Goal: Check status: Check status

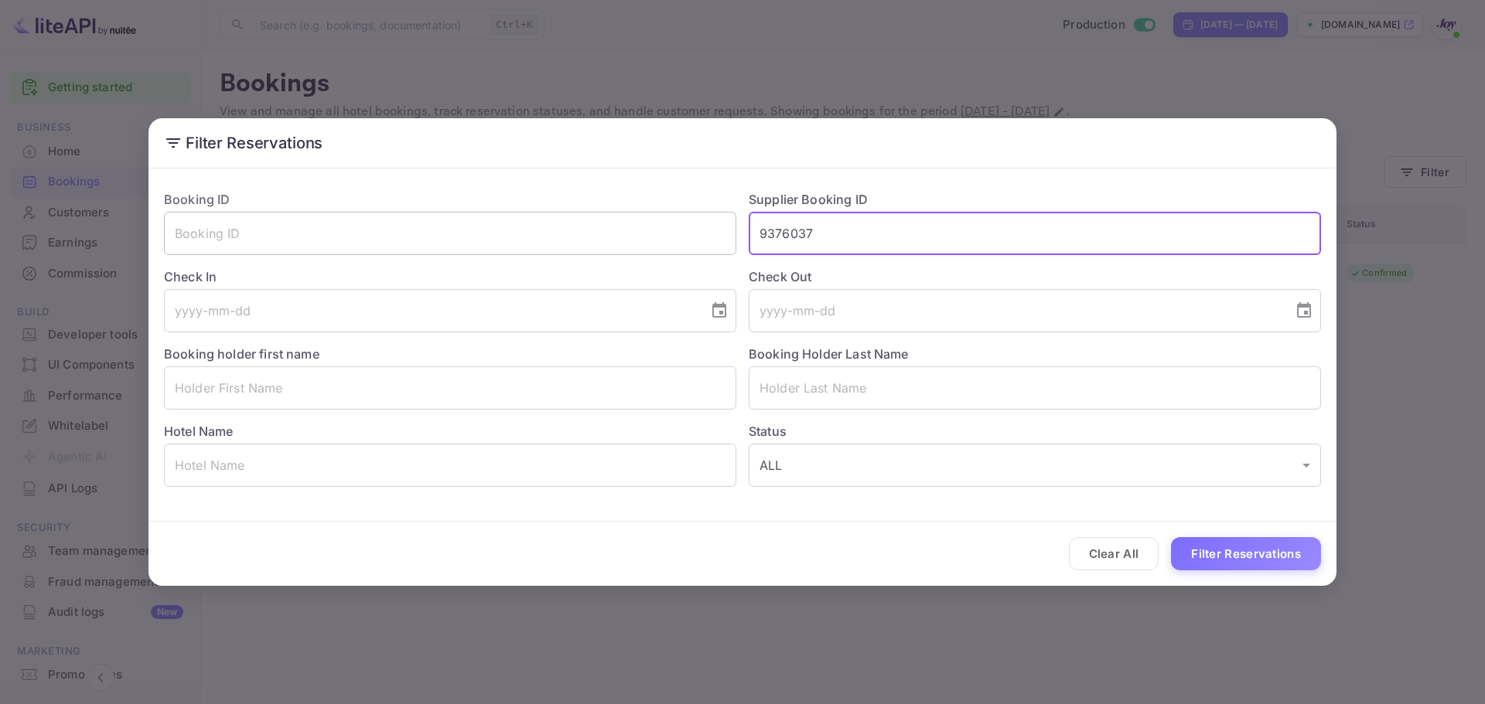
drag, startPoint x: 832, startPoint y: 240, endPoint x: 576, endPoint y: 234, distance: 256.0
click at [577, 230] on div "Booking ID ​ Supplier Booking ID 9376037 ​ Check In ​ Check Out ​ Booking holde…" at bounding box center [736, 332] width 1169 height 309
click at [367, 396] on input "text" at bounding box center [450, 388] width 572 height 43
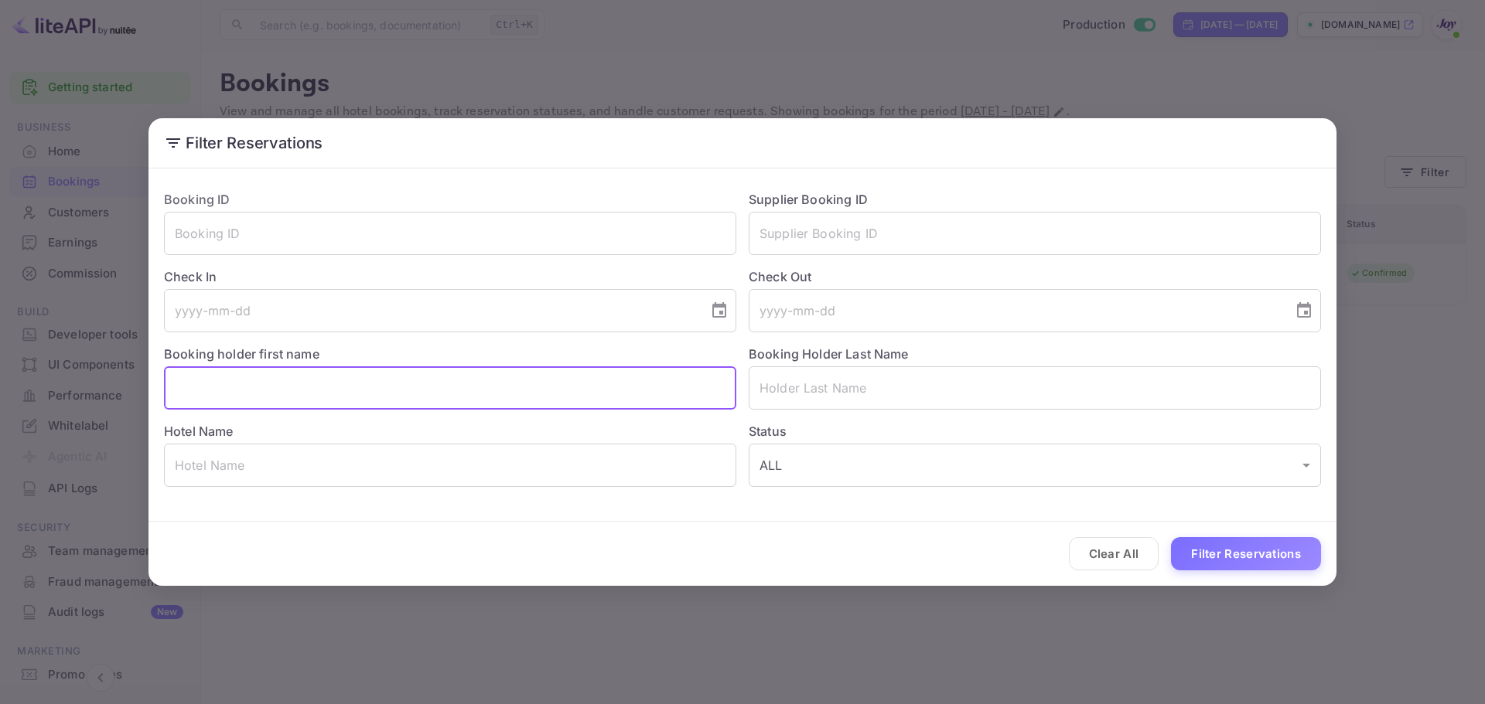
paste input "[PERSON_NAME]"
click at [224, 387] on input "[PERSON_NAME]" at bounding box center [450, 388] width 572 height 43
type input "[PERSON_NAME]"
click at [849, 391] on input "text" at bounding box center [1035, 388] width 572 height 43
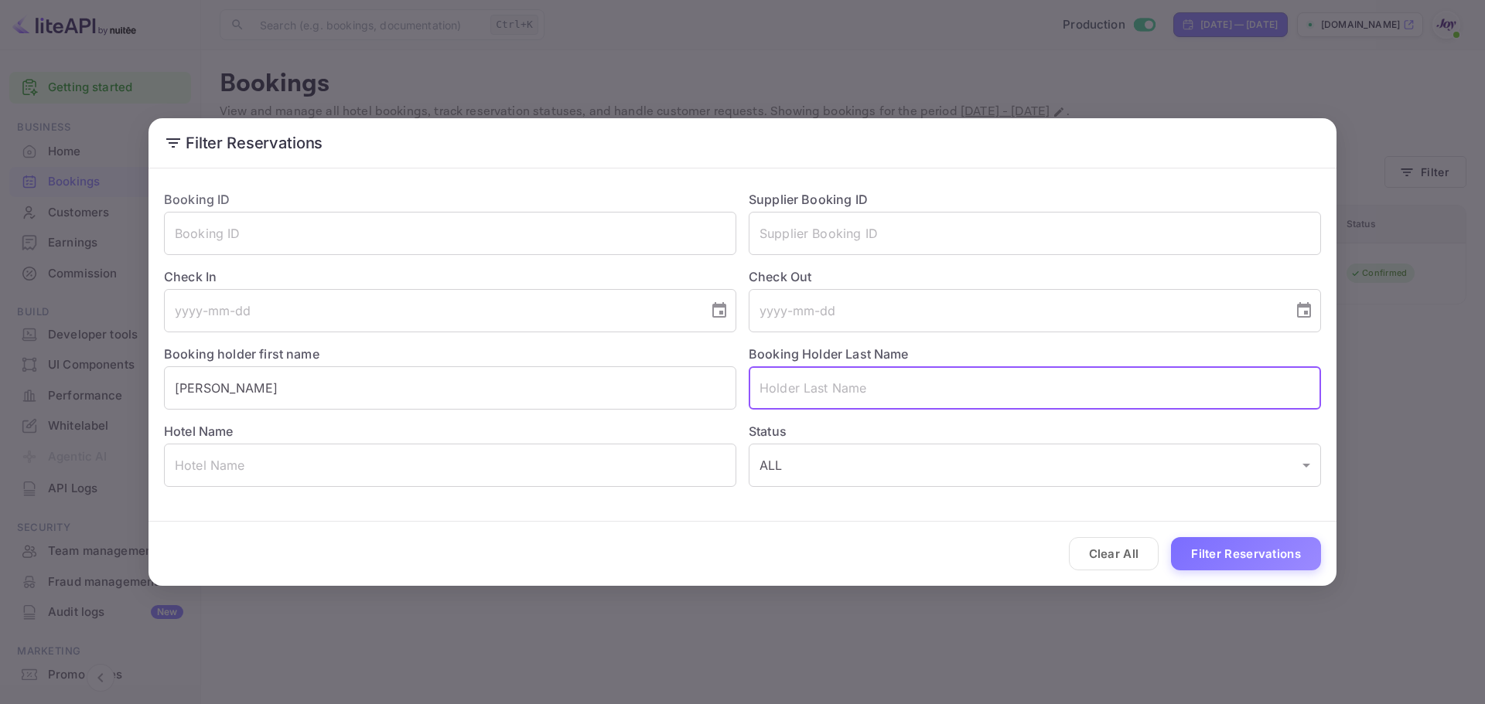
type input "v"
paste input "[PERSON_NAME]"
type input "[PERSON_NAME]"
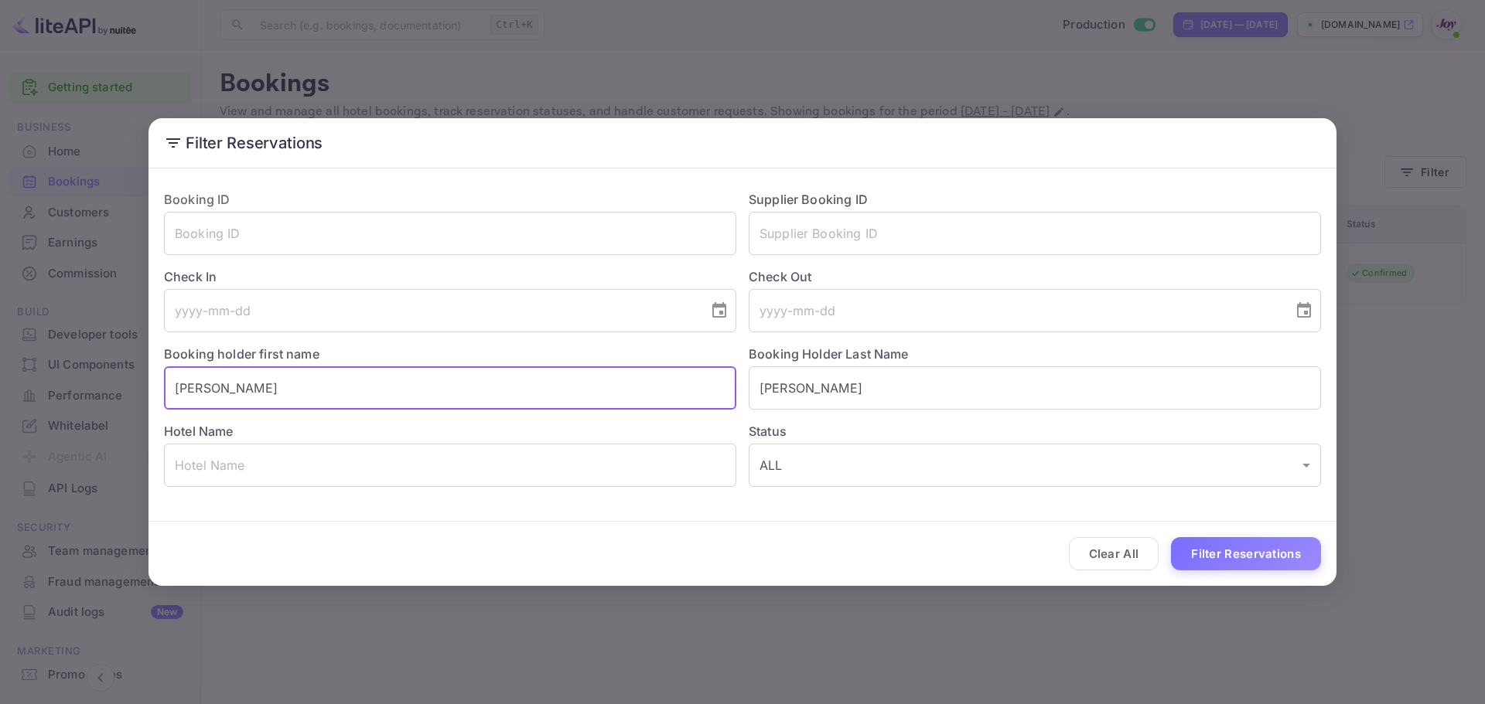
click at [469, 393] on input "[PERSON_NAME]" at bounding box center [450, 388] width 572 height 43
type input "[PERSON_NAME]"
click at [1266, 558] on button "Filter Reservations" at bounding box center [1246, 553] width 150 height 33
drag, startPoint x: 228, startPoint y: 393, endPoint x: 135, endPoint y: 418, distance: 96.2
click at [142, 384] on div "Filter Reservations Booking ID ​ Supplier Booking ID ​ Check In ​ Check Out ​ B…" at bounding box center [742, 352] width 1485 height 704
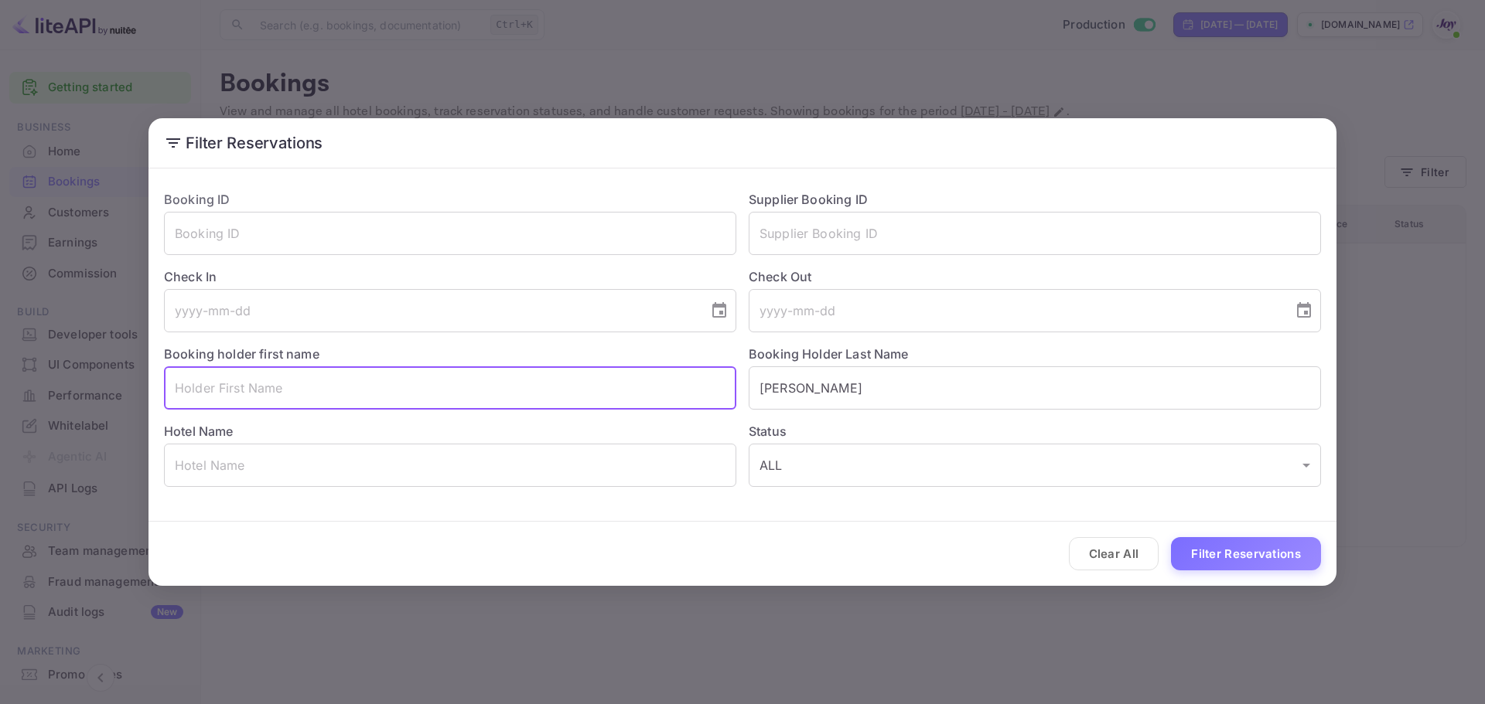
click at [1252, 567] on button "Filter Reservations" at bounding box center [1246, 553] width 150 height 33
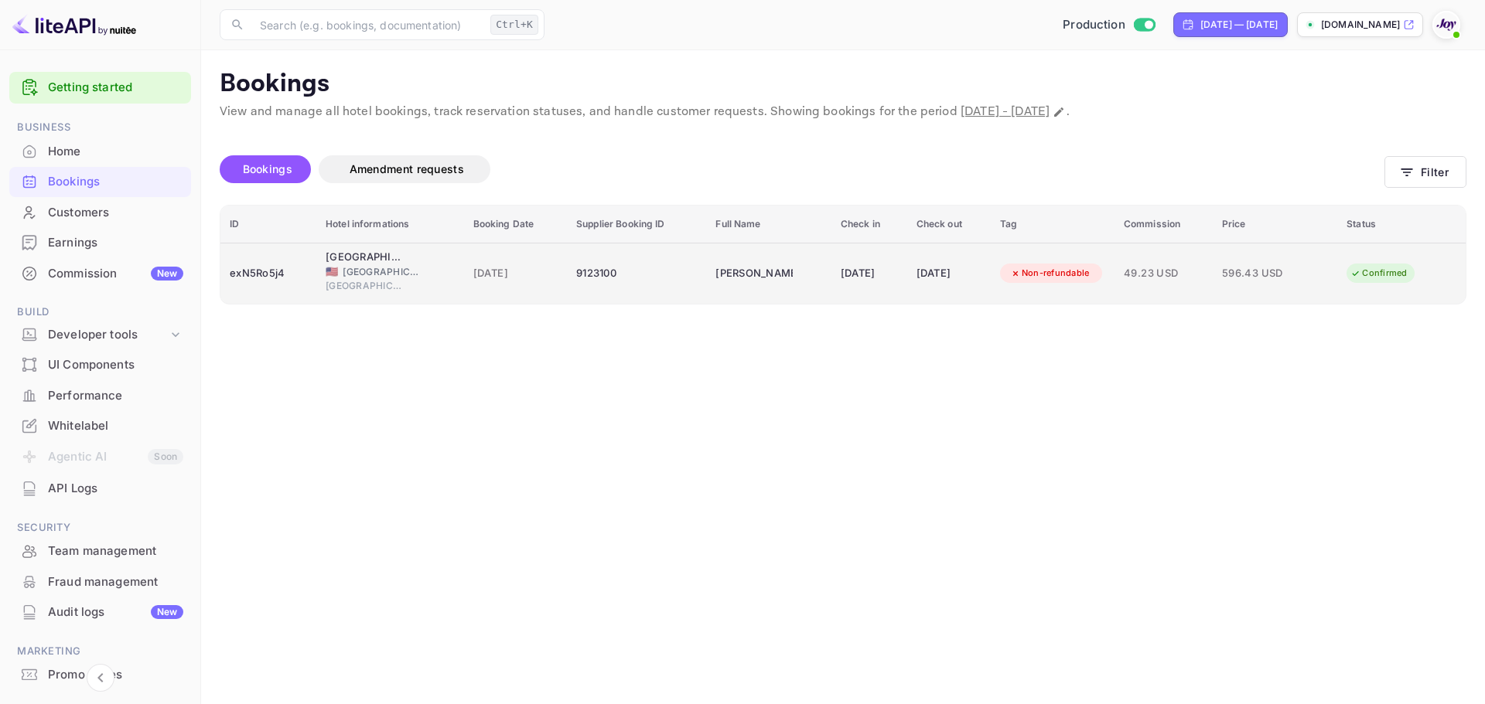
click at [661, 281] on div "9123100" at bounding box center [636, 273] width 121 height 25
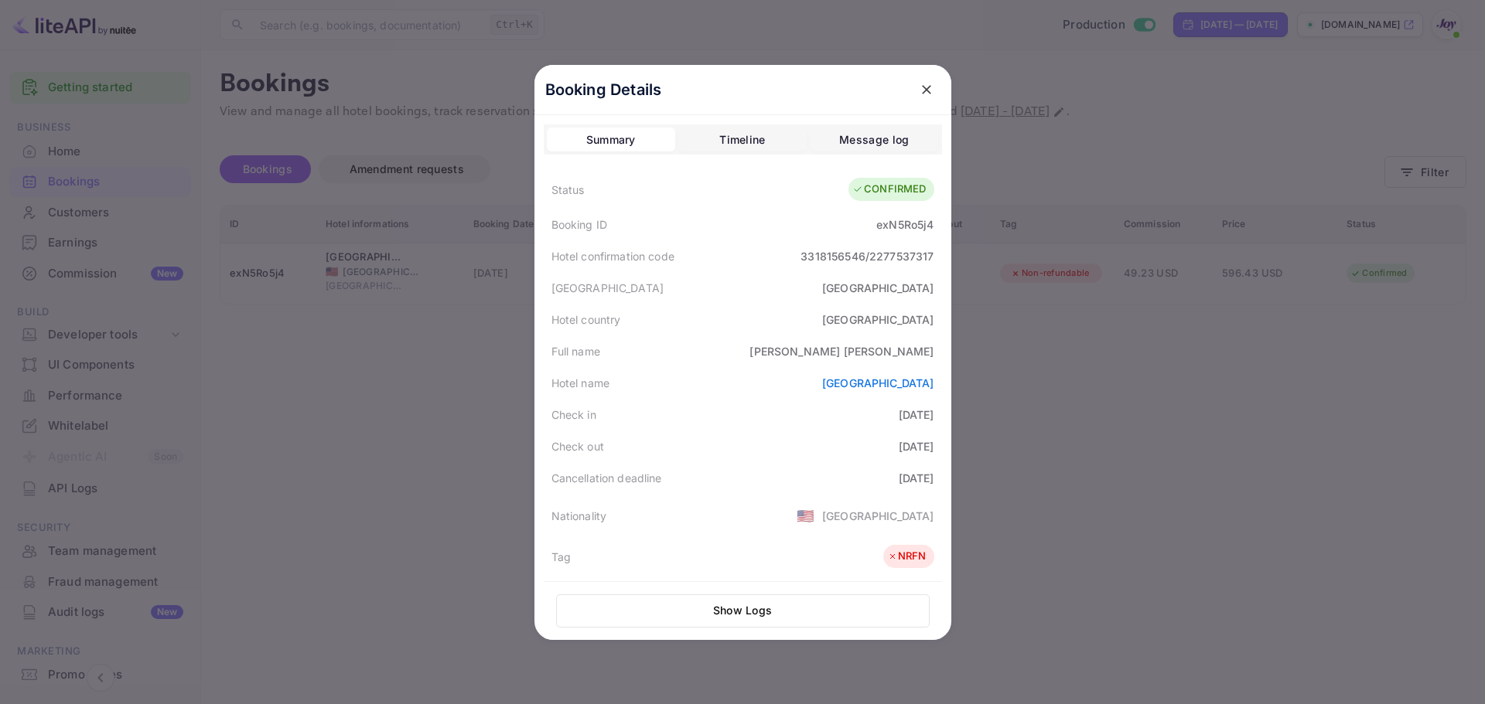
click at [456, 393] on div at bounding box center [742, 352] width 1485 height 704
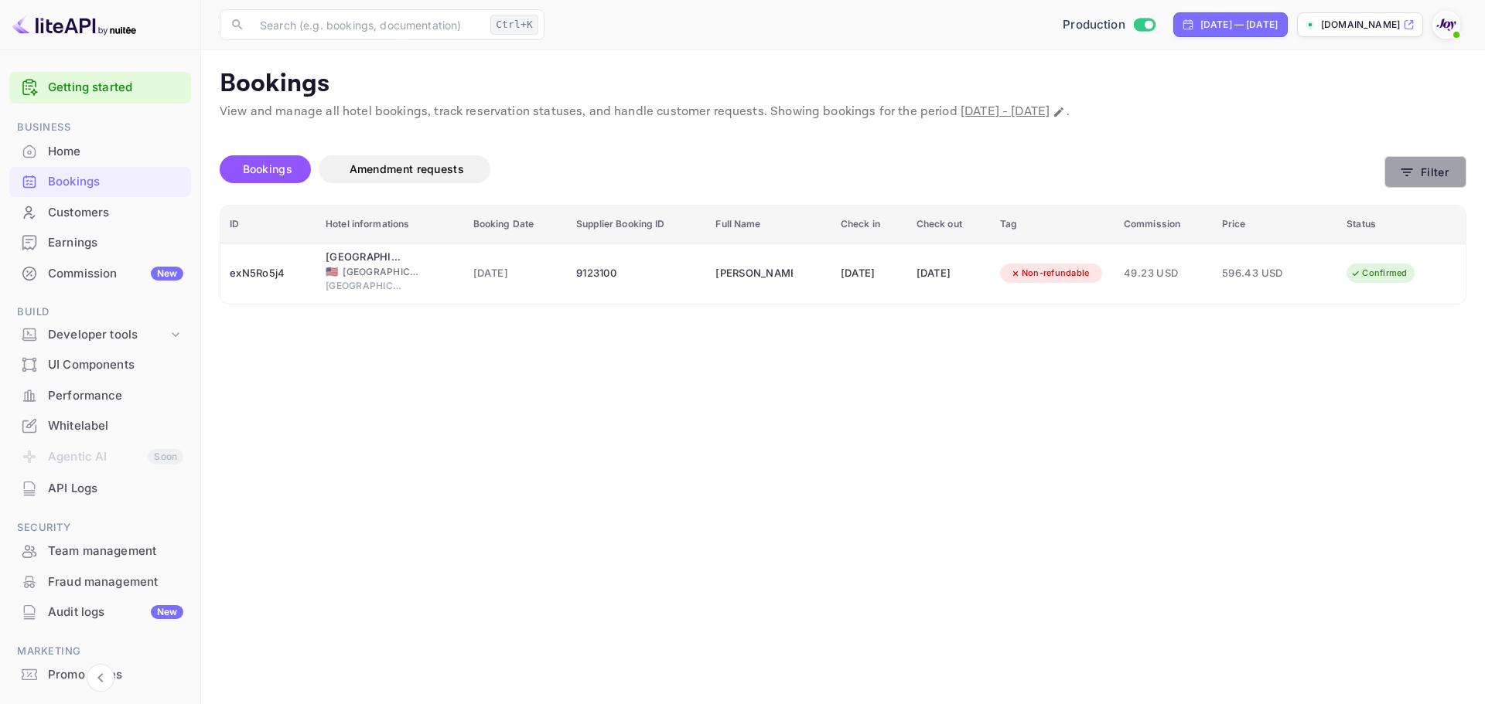
click at [1445, 173] on button "Filter" at bounding box center [1425, 172] width 82 height 32
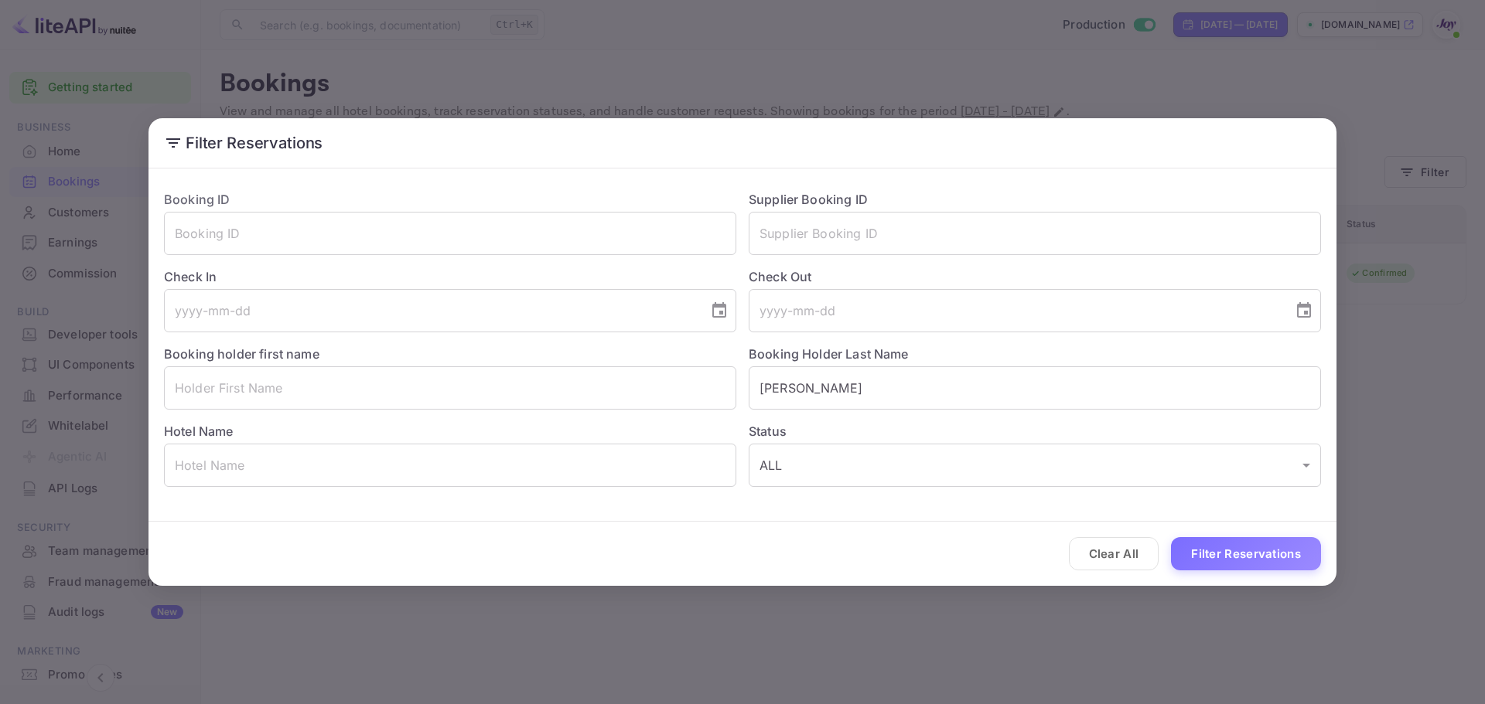
drag, startPoint x: 1120, startPoint y: 549, endPoint x: 950, endPoint y: 427, distance: 208.8
click at [1117, 549] on button "Clear All" at bounding box center [1114, 553] width 90 height 33
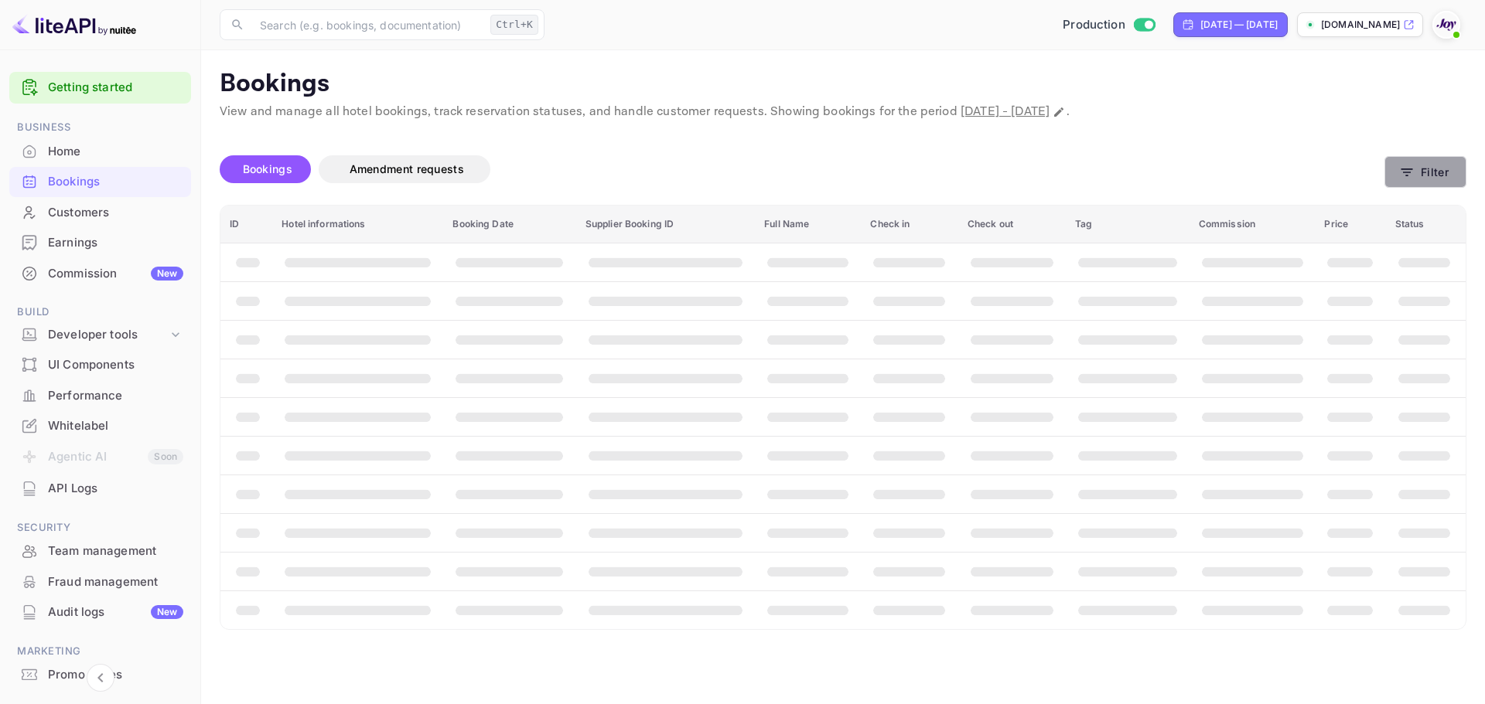
click at [1448, 168] on button "Filter" at bounding box center [1425, 172] width 82 height 32
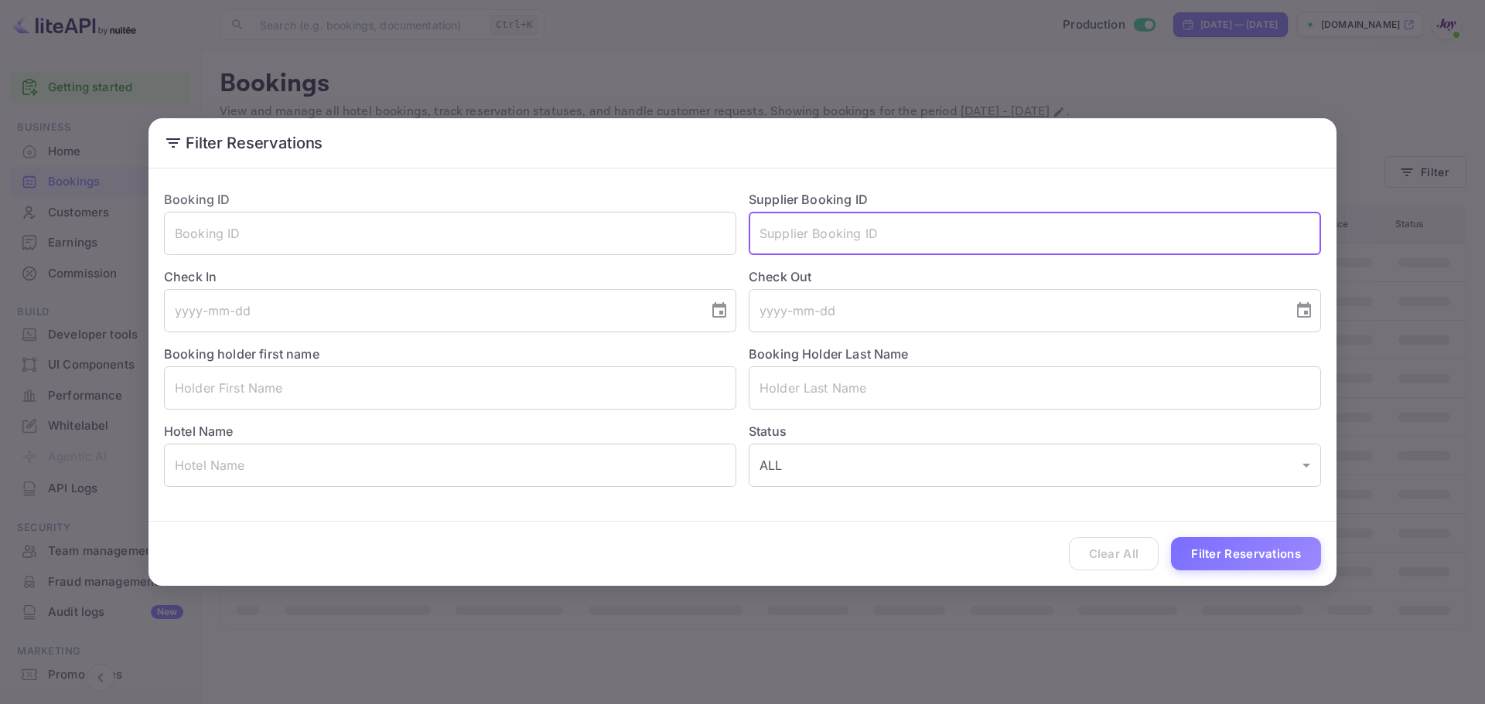
click at [831, 240] on input "text" at bounding box center [1035, 233] width 572 height 43
paste input "8972976"
type input "8972976"
click at [1194, 549] on button "Filter Reservations" at bounding box center [1246, 553] width 150 height 33
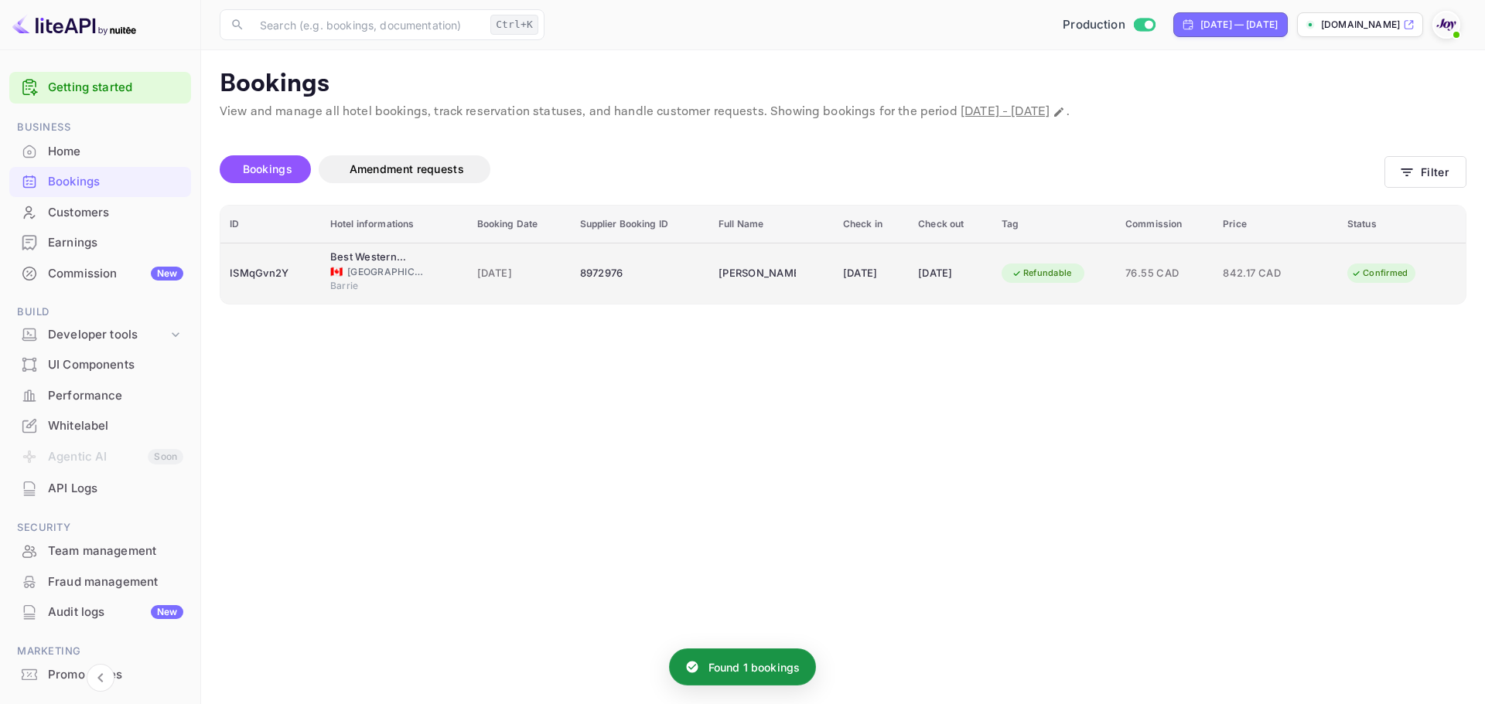
click at [663, 297] on td "8972976" at bounding box center [640, 273] width 139 height 61
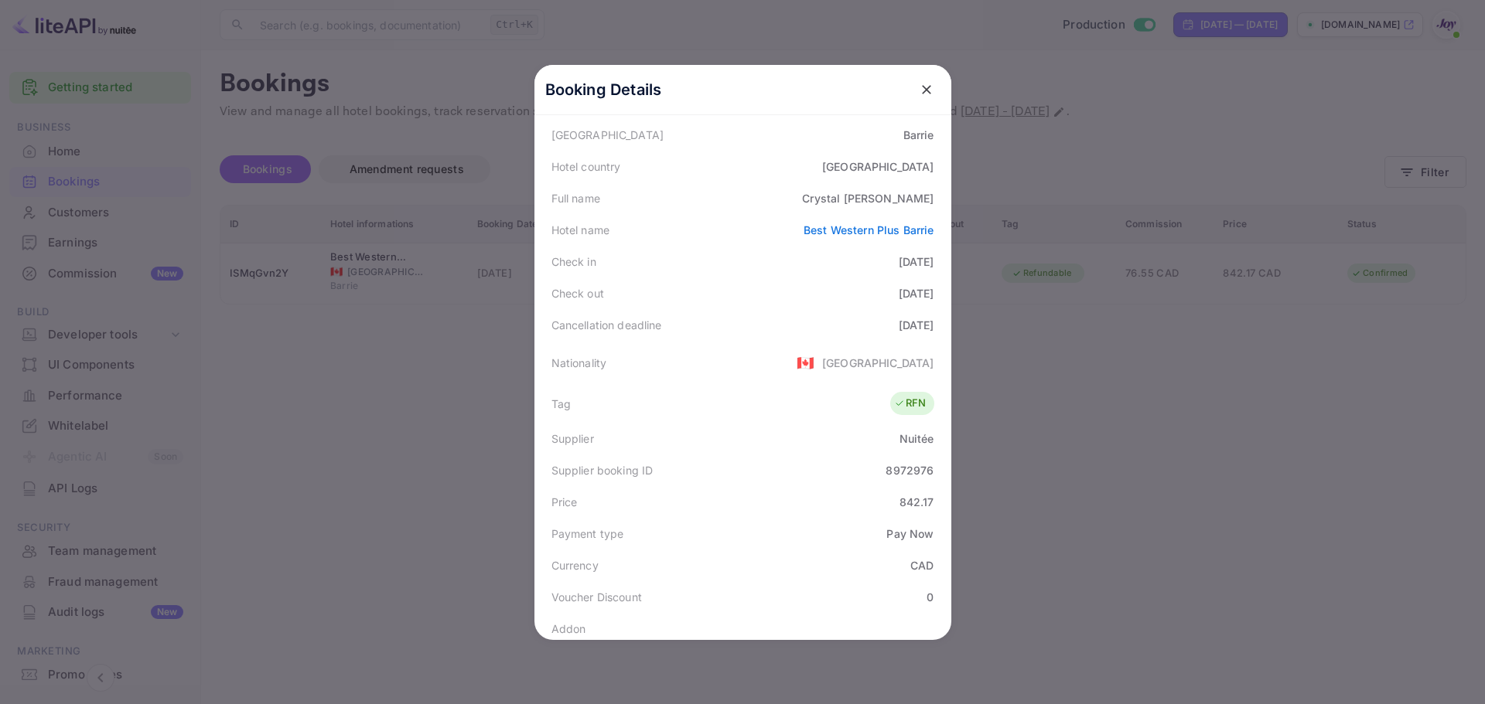
scroll to position [375, 0]
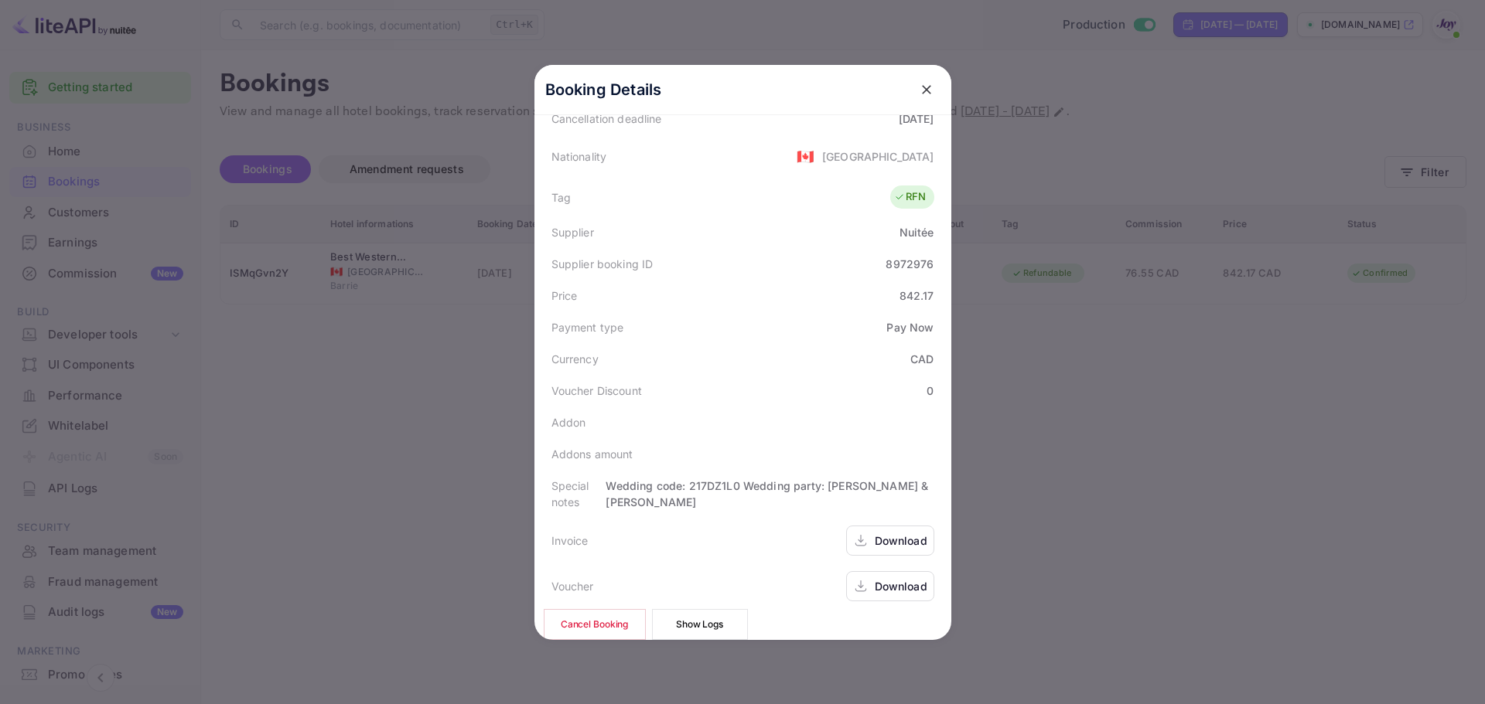
drag, startPoint x: 487, startPoint y: 414, endPoint x: 477, endPoint y: 360, distance: 54.3
click at [487, 414] on div at bounding box center [742, 352] width 1485 height 704
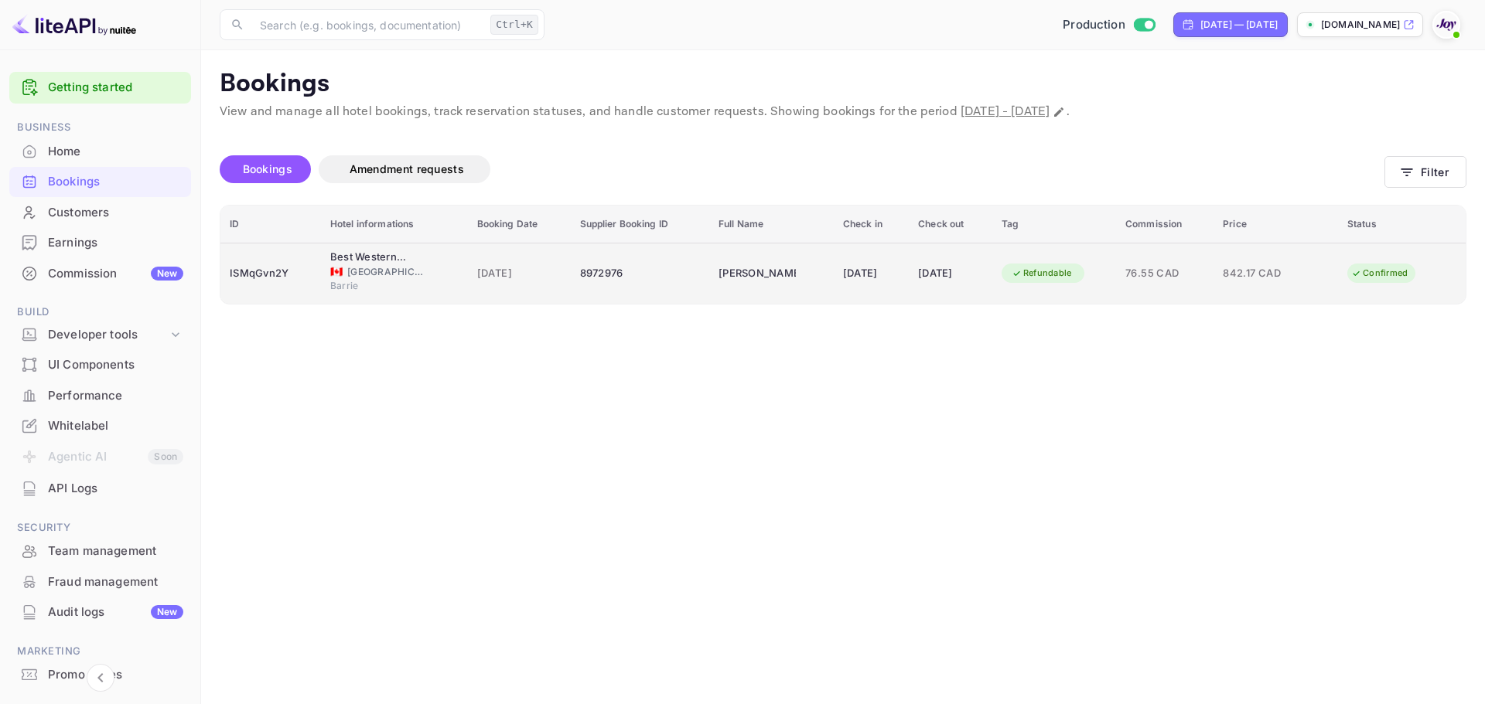
click at [677, 277] on div "8972976" at bounding box center [640, 273] width 121 height 25
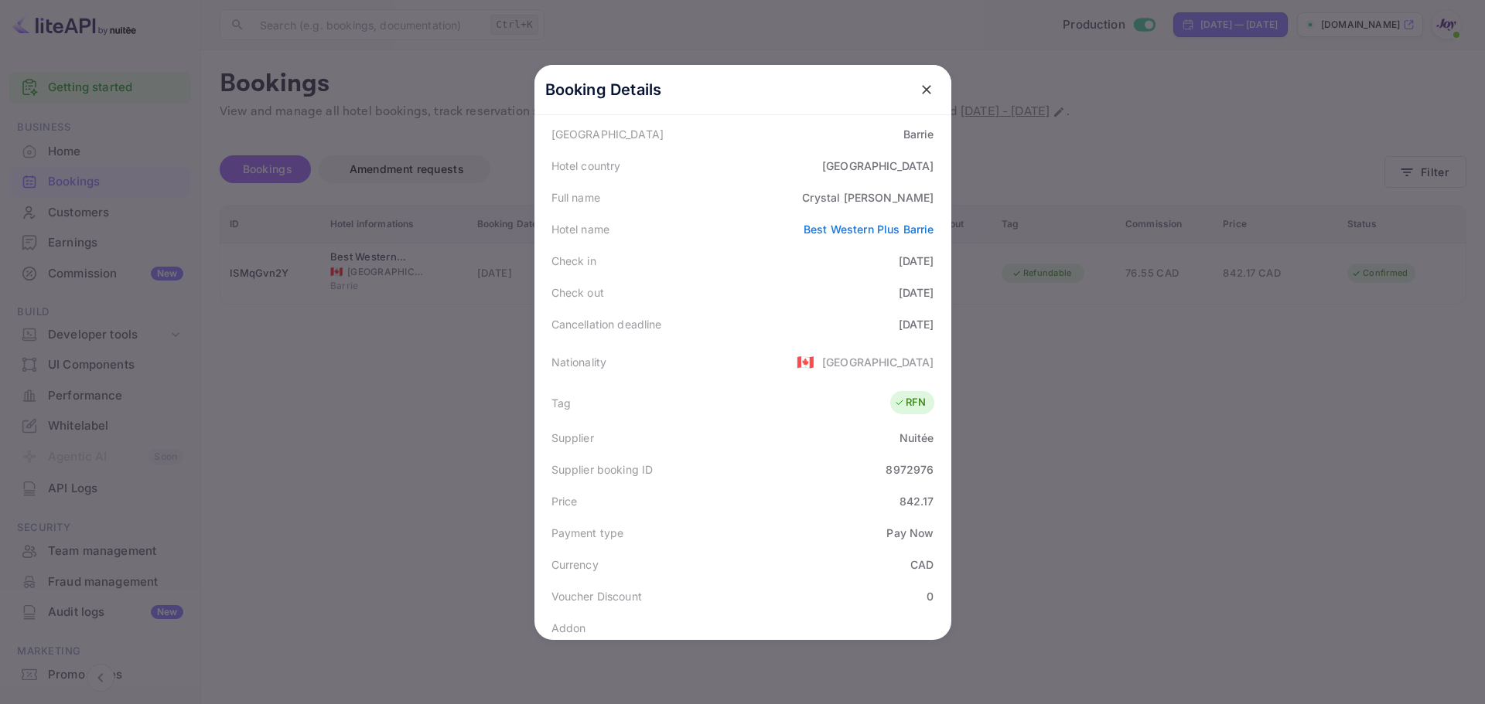
scroll to position [155, 0]
click at [1114, 223] on div at bounding box center [742, 352] width 1485 height 704
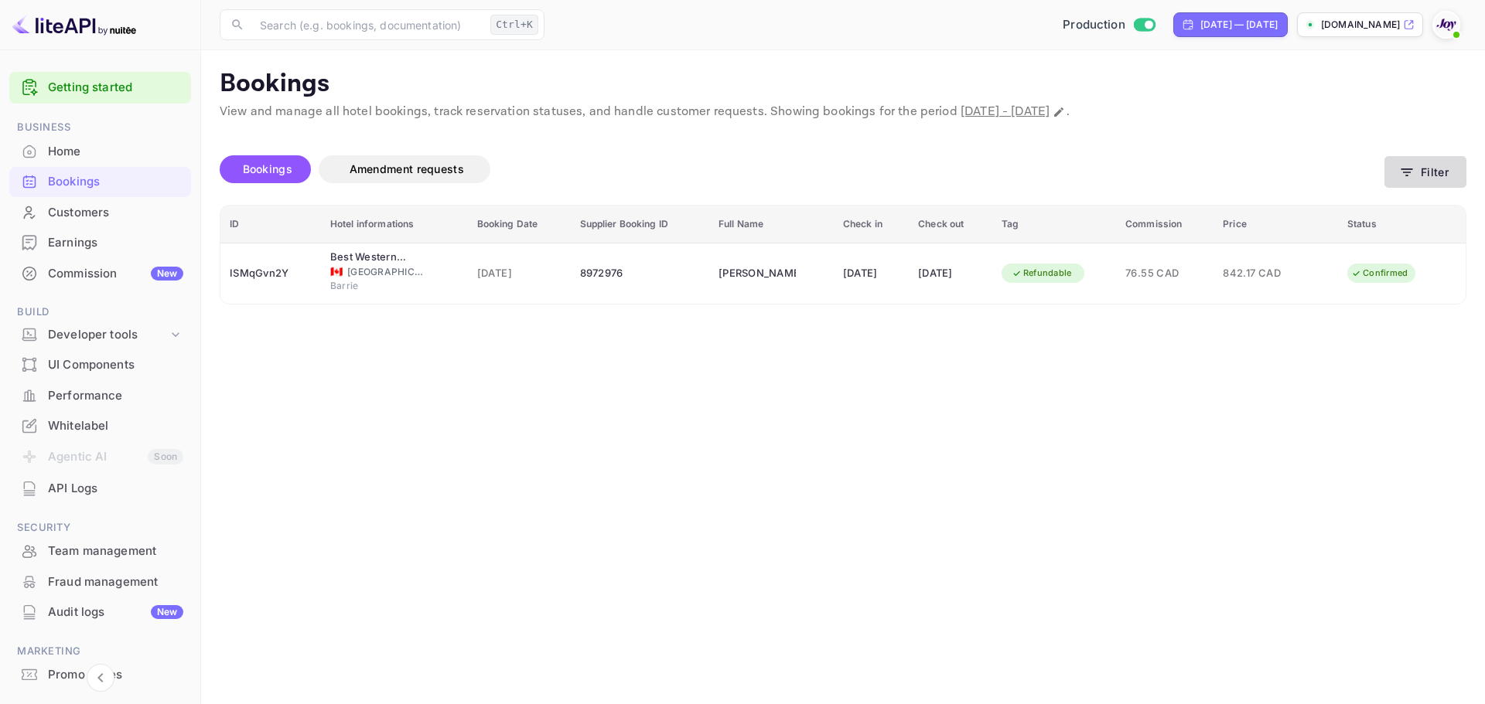
click at [1441, 175] on button "Filter" at bounding box center [1425, 172] width 82 height 32
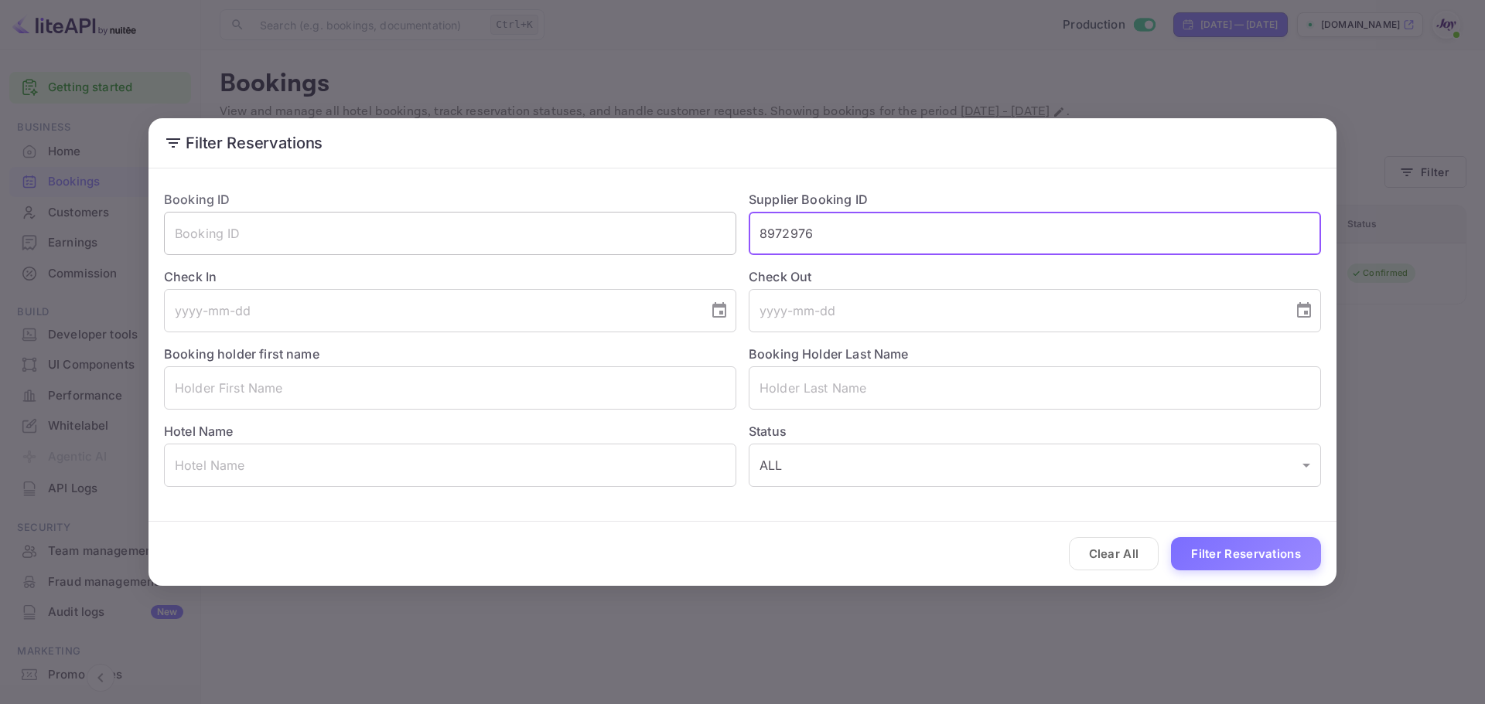
drag, startPoint x: 885, startPoint y: 236, endPoint x: 726, endPoint y: 239, distance: 158.6
click at [726, 239] on div "Booking ID ​ Supplier Booking ID 8972976 ​ Check In ​ Check Out ​ Booking holde…" at bounding box center [736, 332] width 1169 height 309
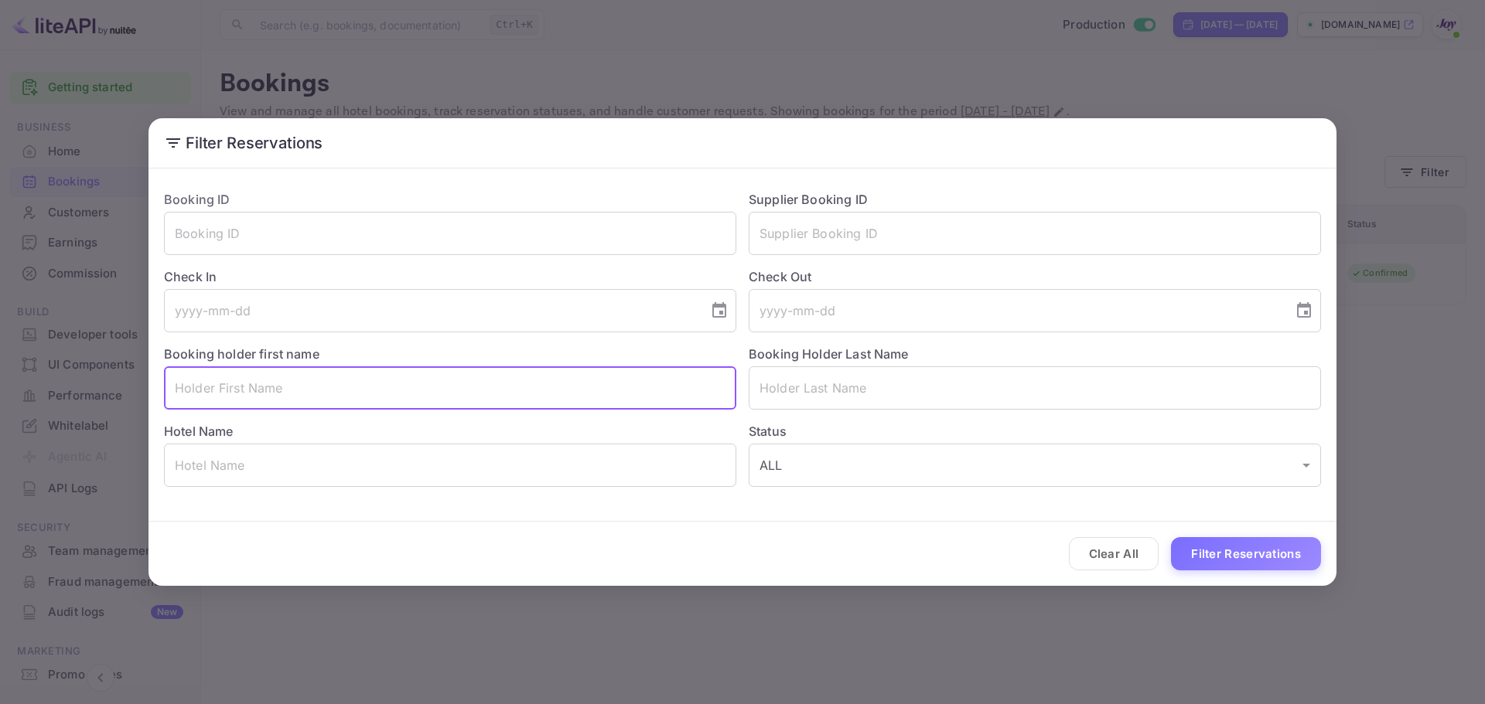
click at [452, 394] on input "text" at bounding box center [450, 388] width 572 height 43
paste input "[PERSON_NAME]"
click at [229, 394] on input "[PERSON_NAME]" at bounding box center [450, 388] width 572 height 43
click at [229, 392] on input "[PERSON_NAME]" at bounding box center [450, 388] width 572 height 43
type input "[PERSON_NAME]"
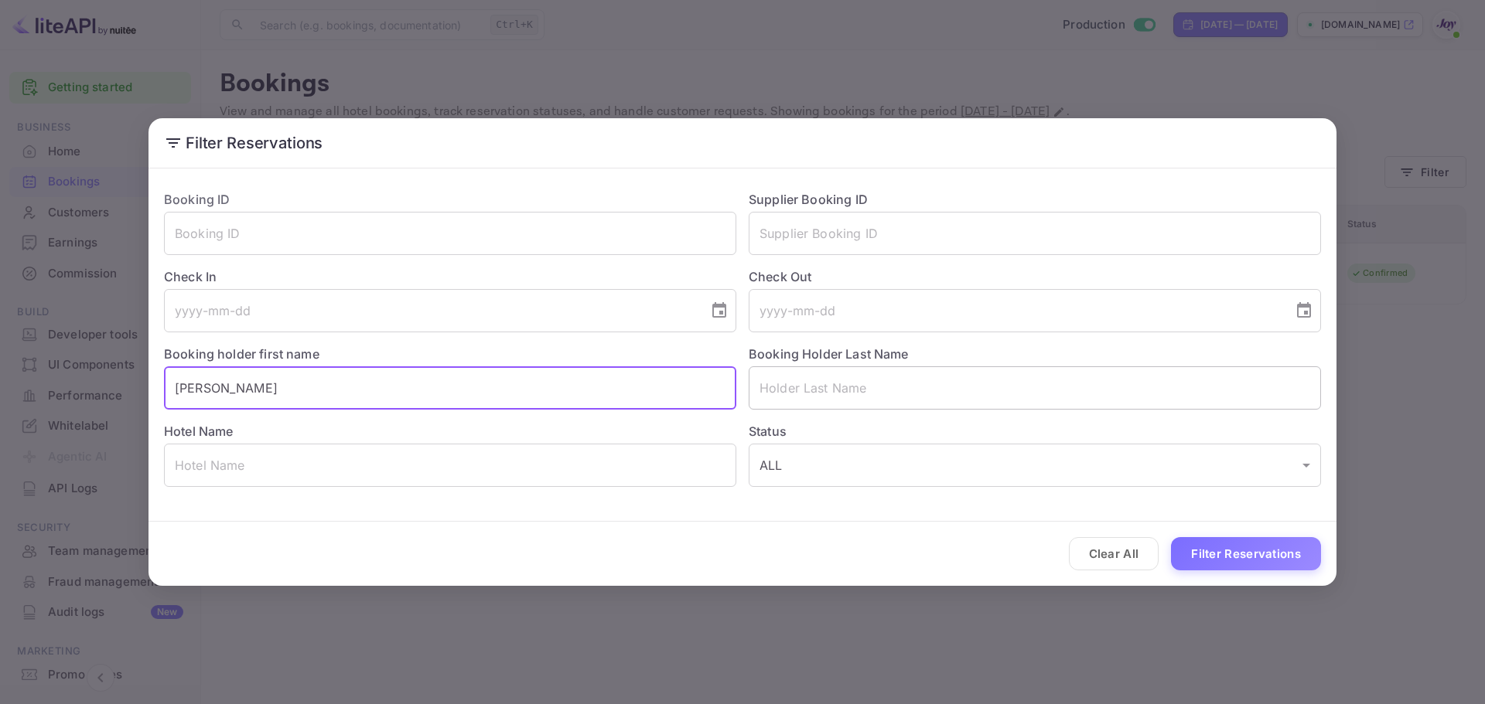
click at [785, 394] on input "text" at bounding box center [1035, 388] width 572 height 43
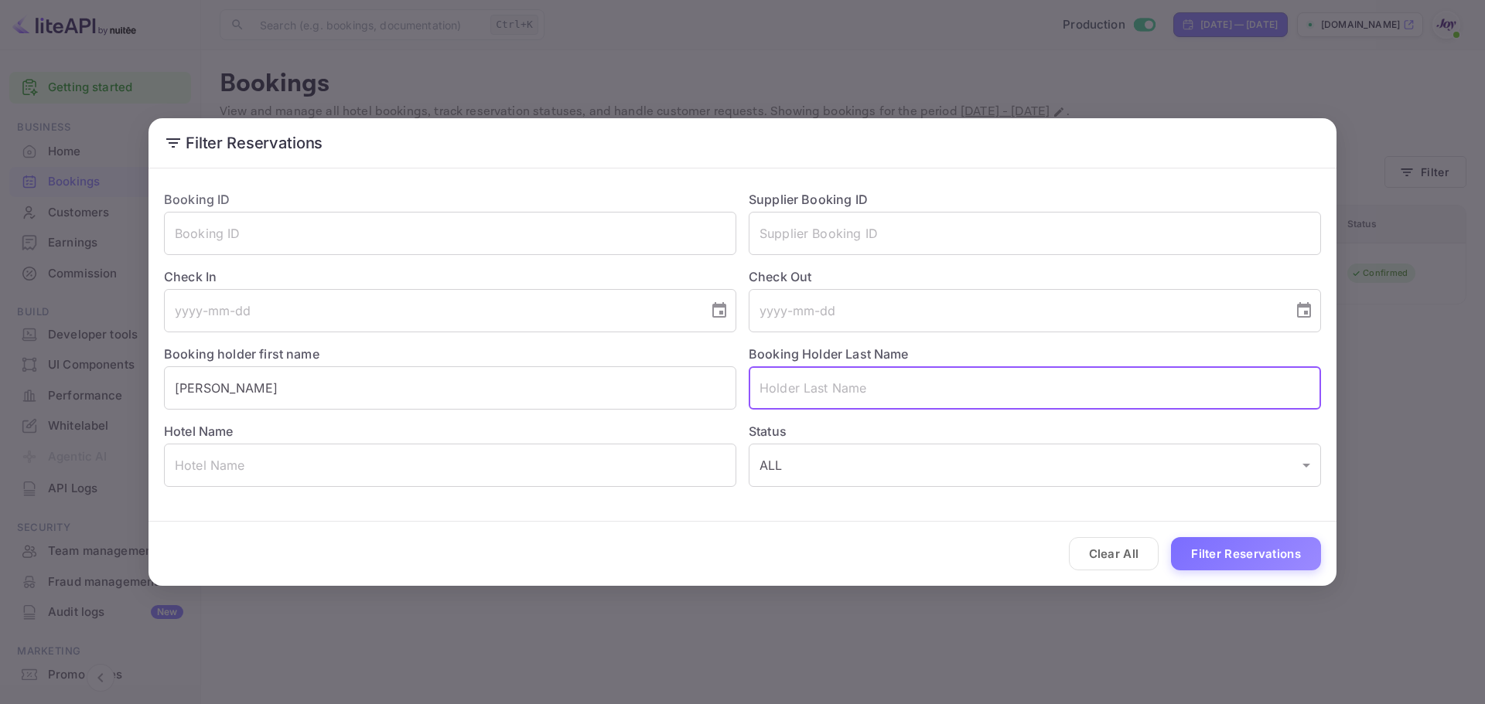
paste input "Fenech"
type input "Fenech"
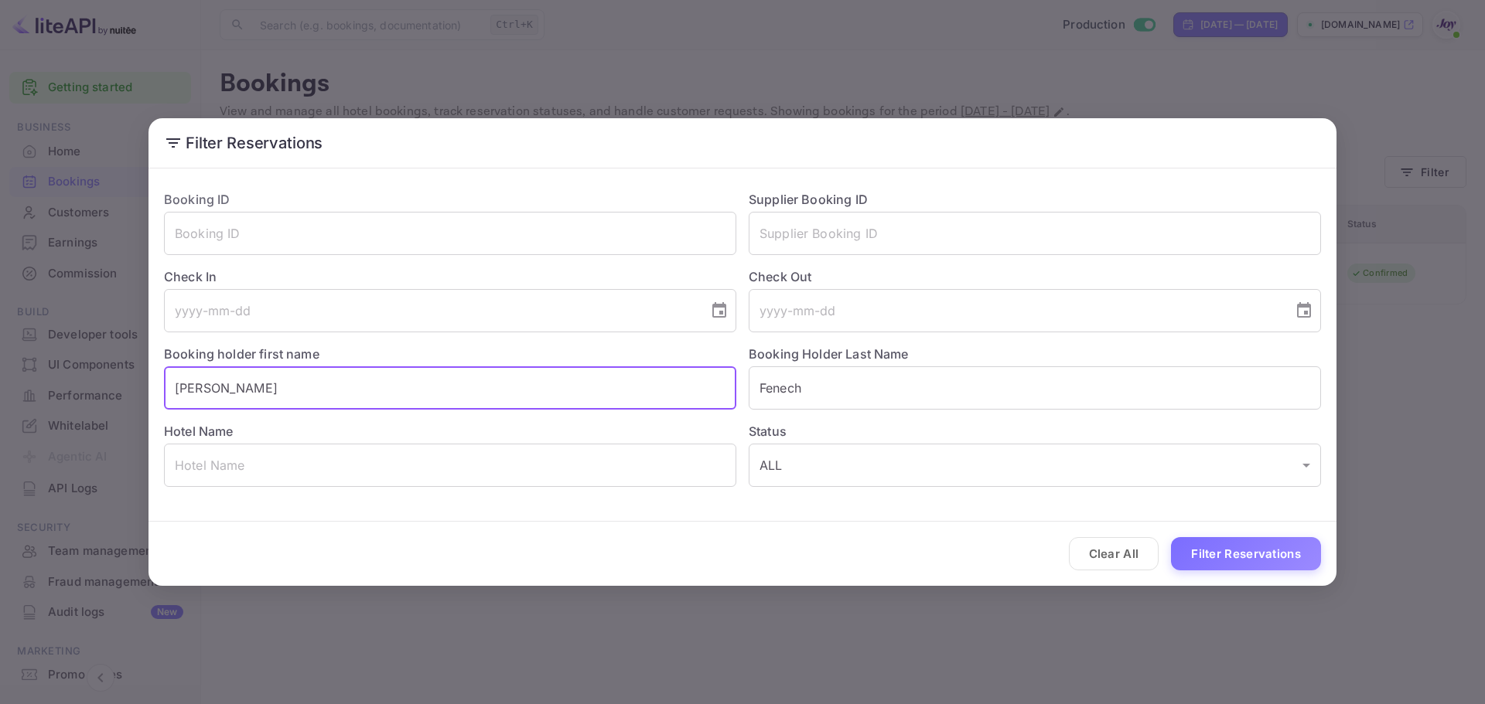
drag, startPoint x: 258, startPoint y: 384, endPoint x: 125, endPoint y: 381, distance: 133.0
click at [125, 381] on div "Filter Reservations Booking ID ​ Supplier Booking ID ​ Check In ​ Check Out ​ B…" at bounding box center [742, 352] width 1485 height 704
click at [1243, 551] on button "Filter Reservations" at bounding box center [1246, 553] width 150 height 33
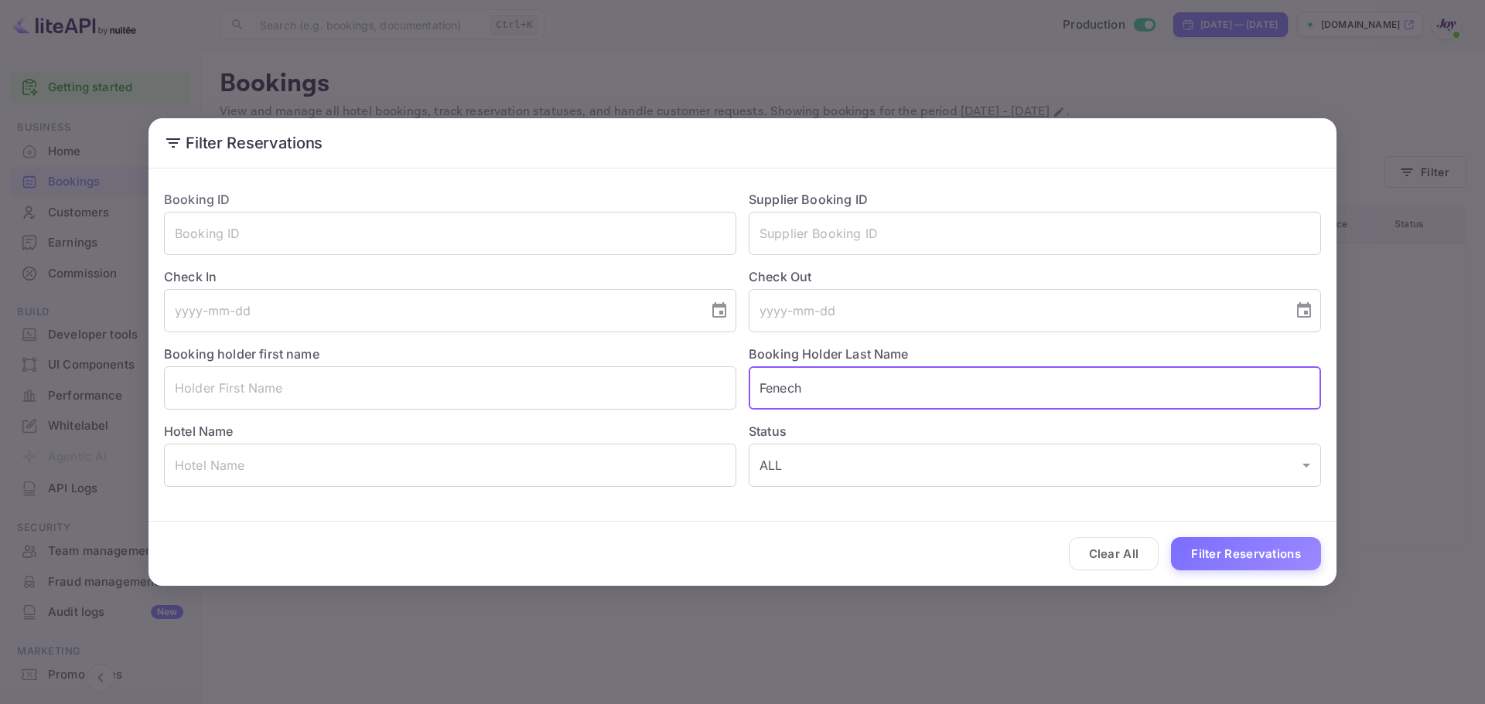
click at [844, 394] on input "Fenech" at bounding box center [1035, 388] width 572 height 43
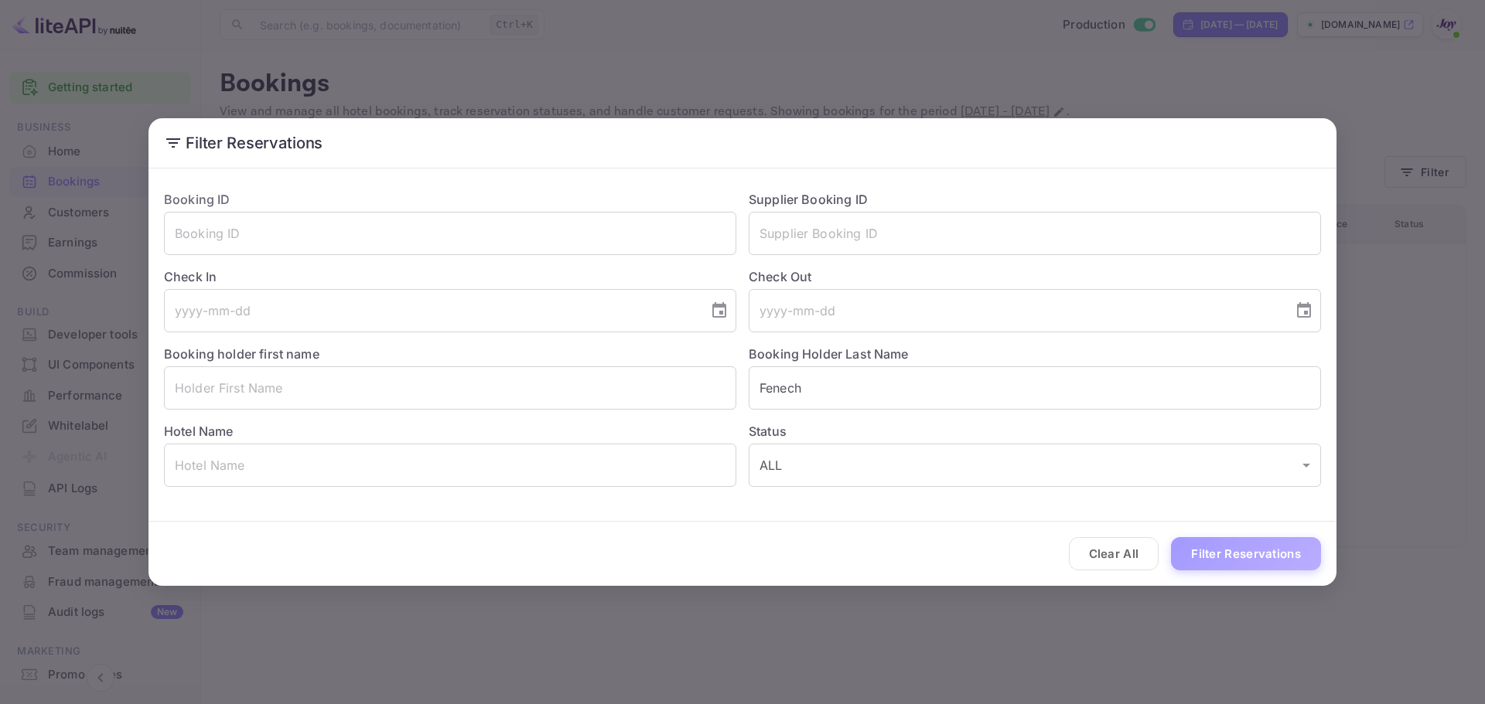
drag, startPoint x: 1210, startPoint y: 554, endPoint x: 1211, endPoint y: 546, distance: 7.8
click at [1213, 554] on button "Filter Reservations" at bounding box center [1246, 553] width 150 height 33
click at [258, 390] on input "text" at bounding box center [450, 388] width 572 height 43
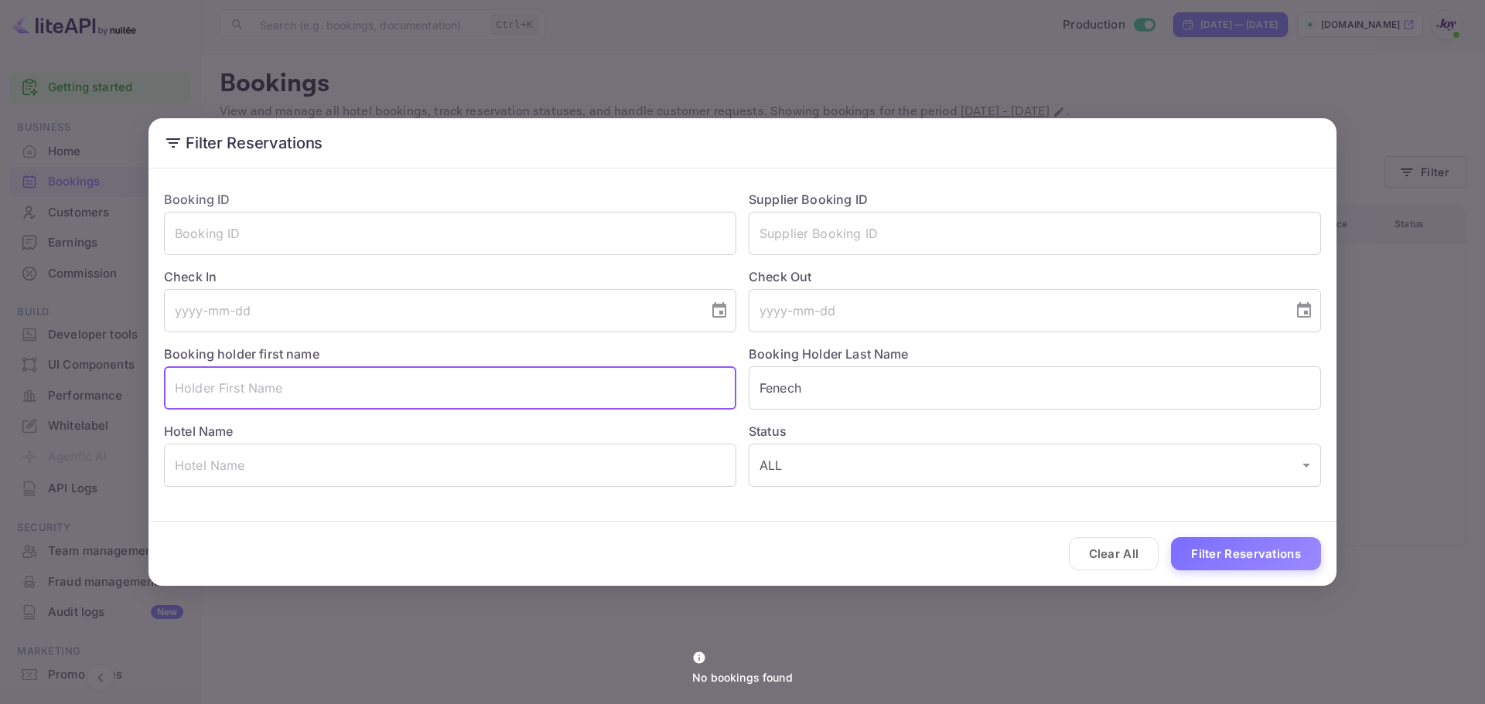
paste input "Fenech"
drag, startPoint x: 119, startPoint y: 383, endPoint x: 73, endPoint y: 383, distance: 46.4
click at [73, 383] on div "Filter Reservations Booking ID ​ Supplier Booking ID ​ Check In ​ Check Out ​ B…" at bounding box center [742, 352] width 1485 height 704
paste input "[PERSON_NAME]"
type input "[PERSON_NAME]"
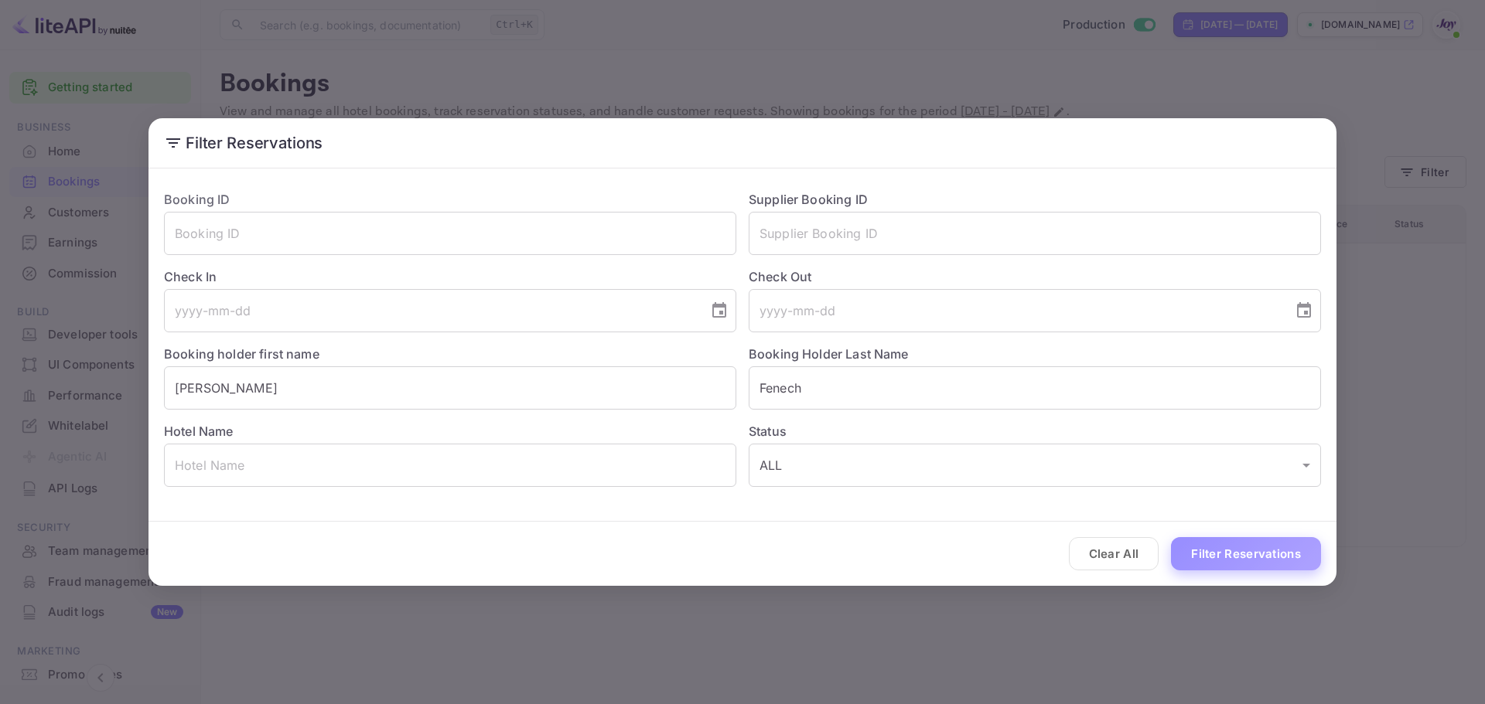
click at [1271, 562] on button "Filter Reservations" at bounding box center [1246, 553] width 150 height 33
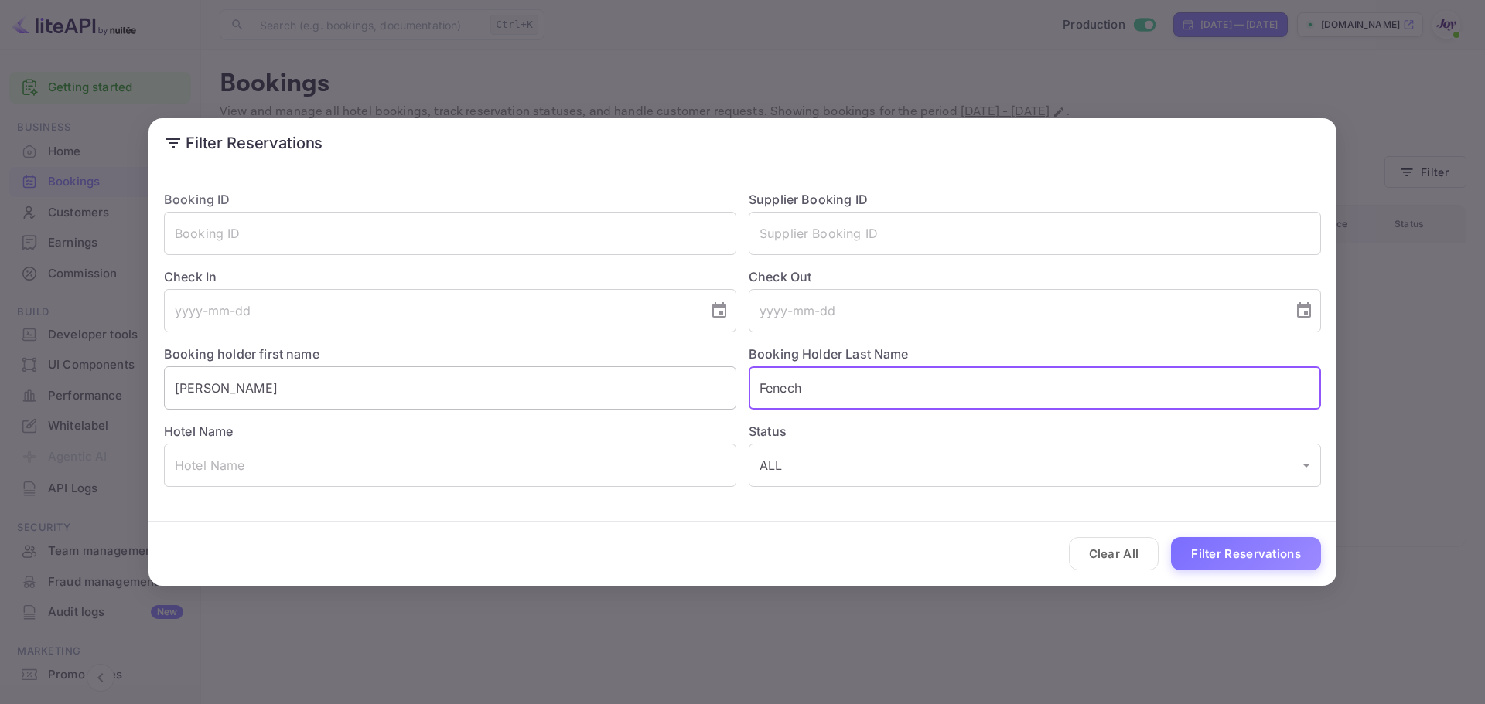
drag, startPoint x: 715, startPoint y: 380, endPoint x: 691, endPoint y: 385, distance: 25.2
click at [676, 380] on div "Booking ID ​ Supplier Booking ID ​ Check In ​ Check Out ​ Booking holder first …" at bounding box center [736, 332] width 1169 height 309
paste input "lollback"
type input "lollback"
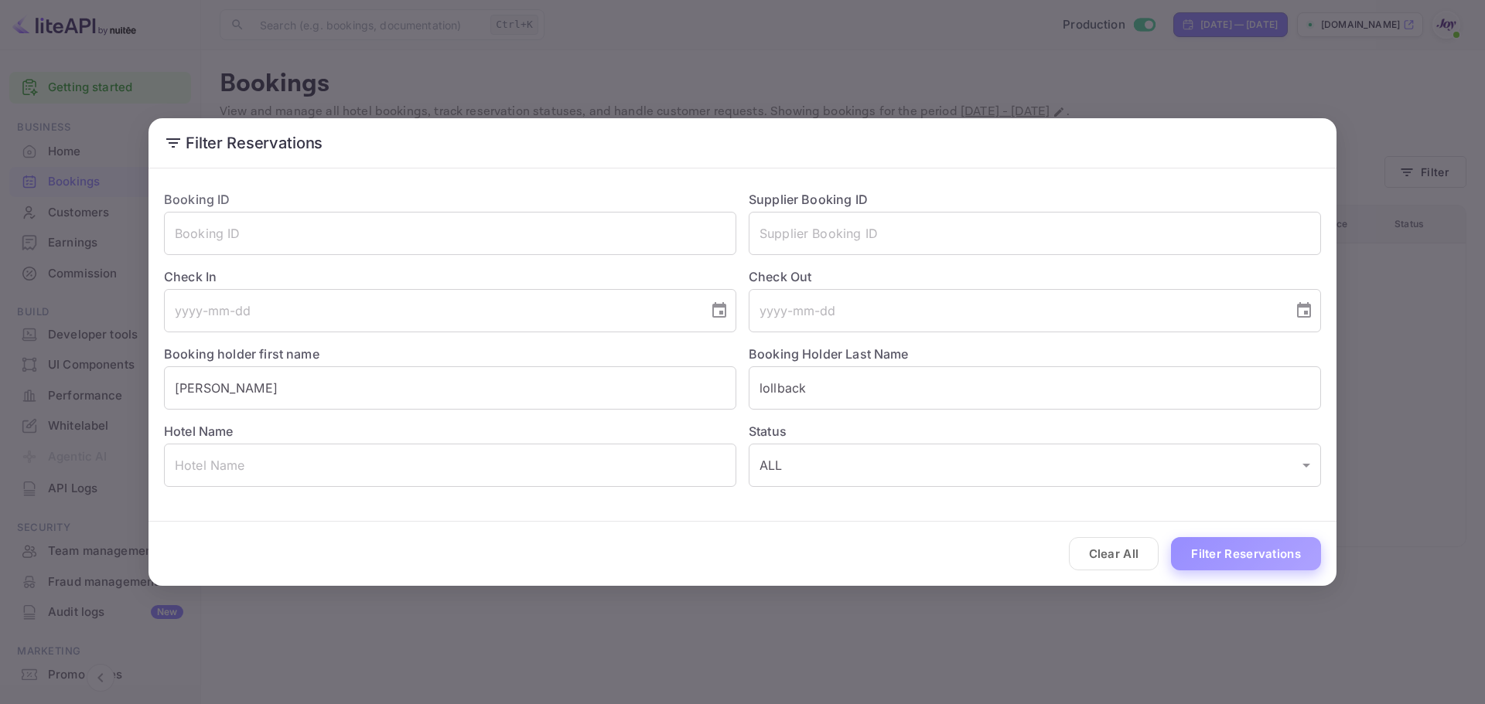
click at [1212, 547] on button "Filter Reservations" at bounding box center [1246, 553] width 150 height 33
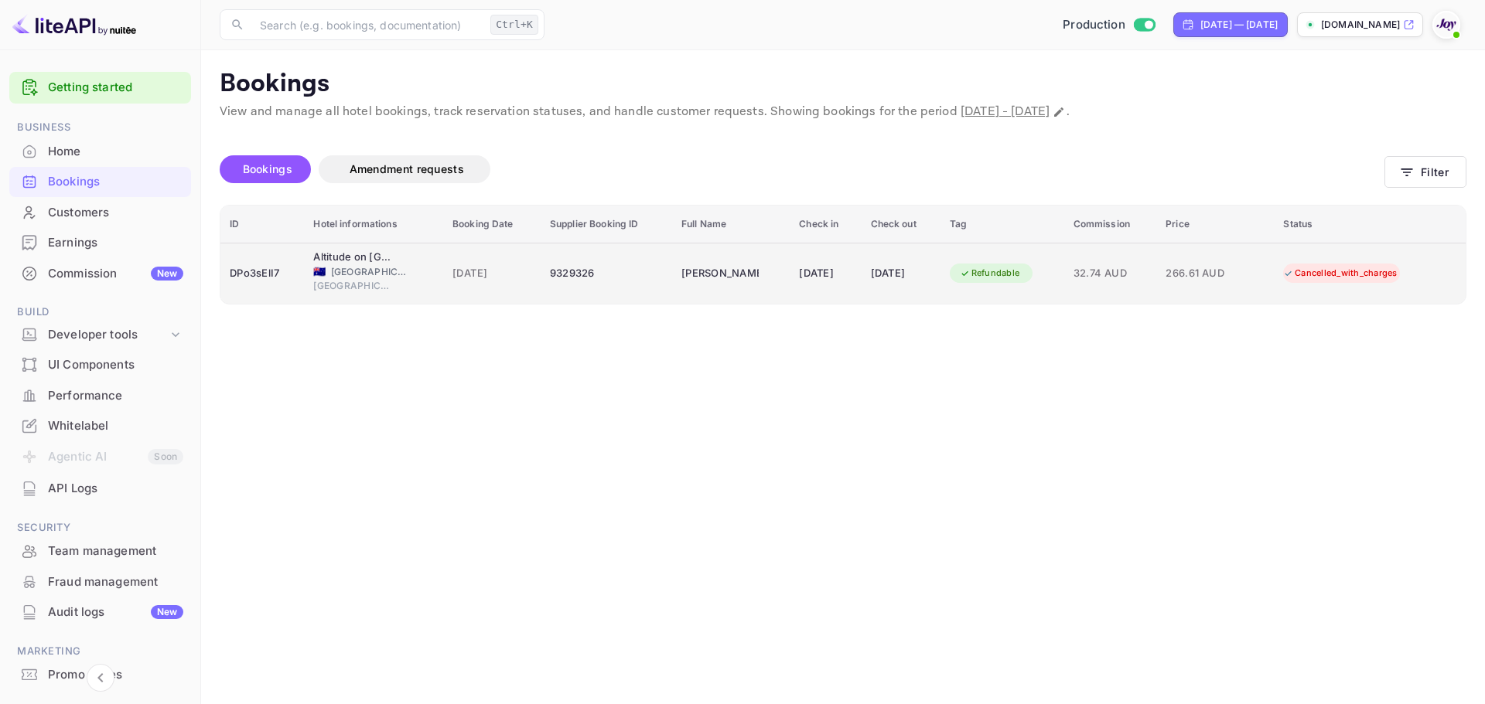
click at [625, 288] on td "9329326" at bounding box center [606, 273] width 131 height 61
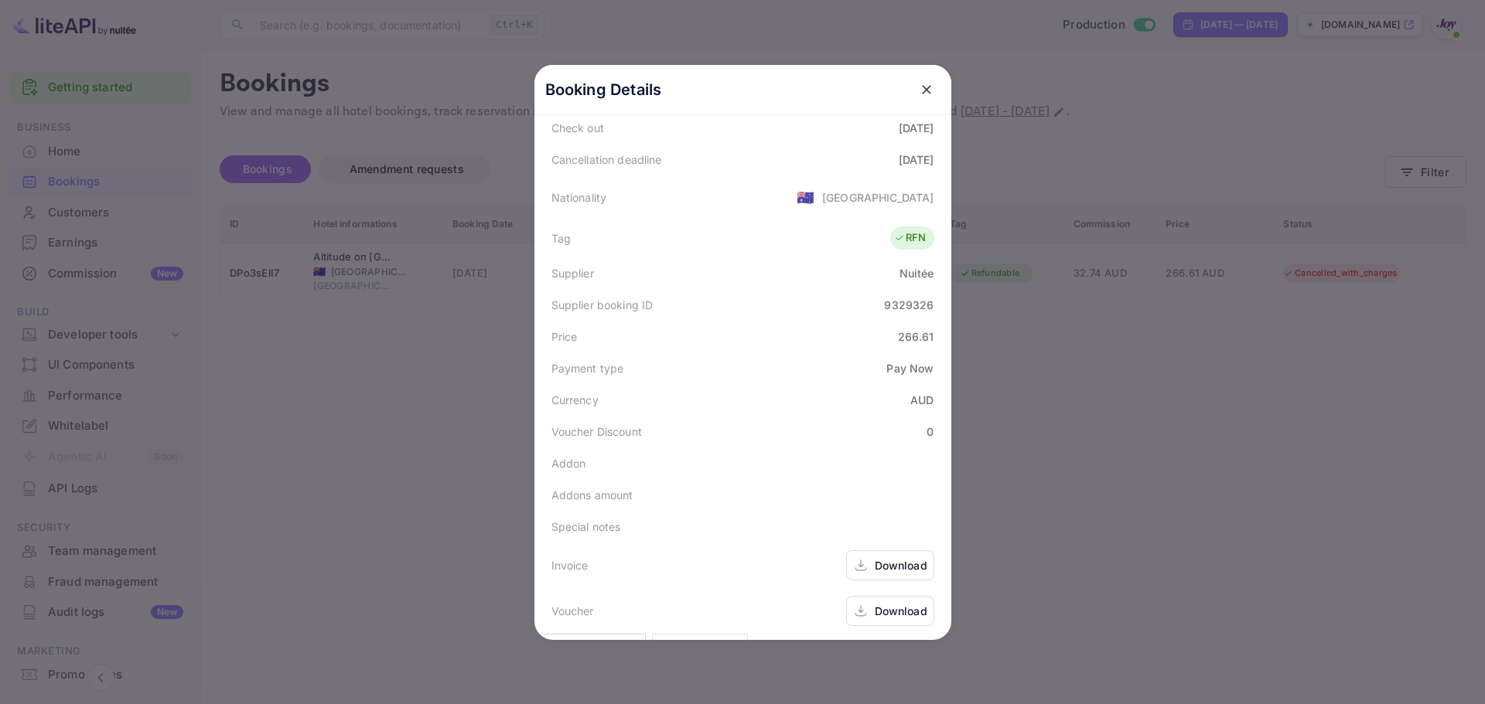
scroll to position [375, 0]
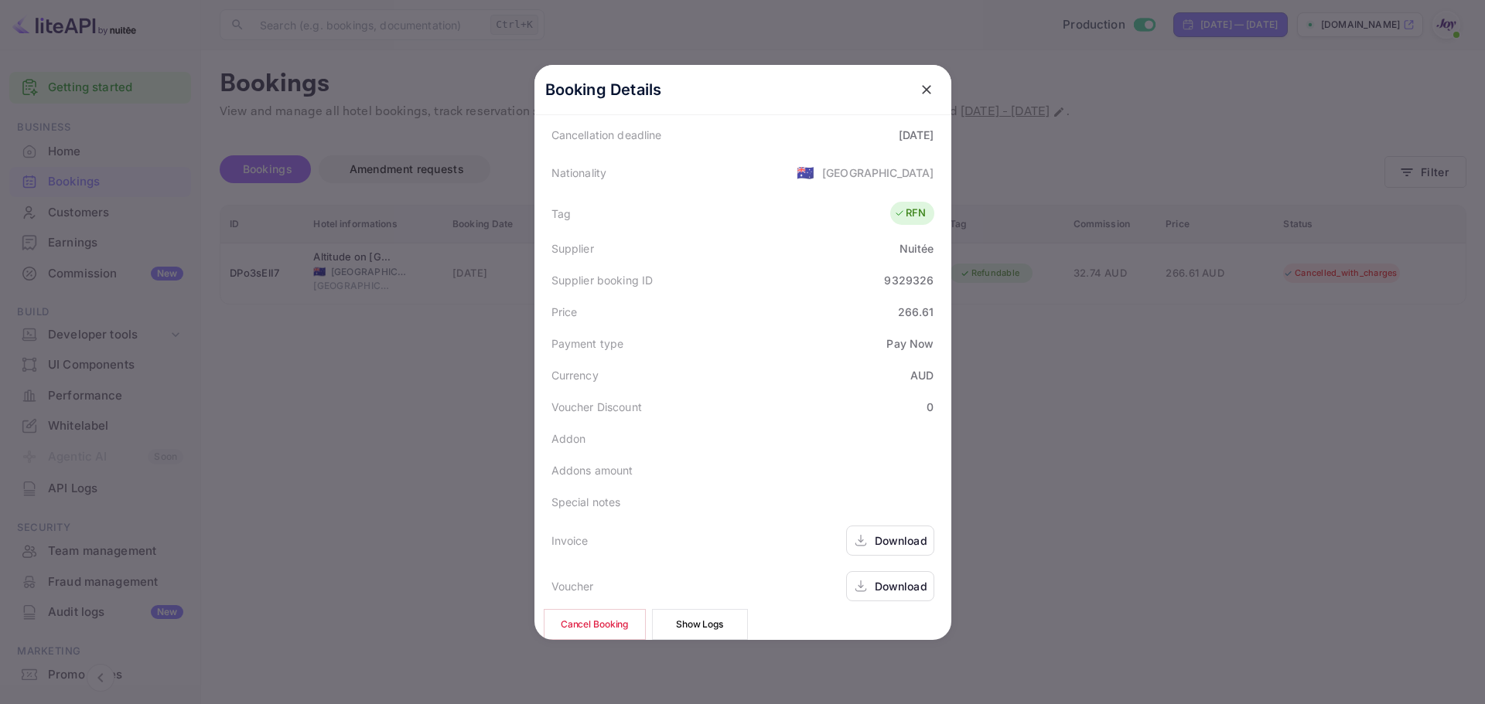
click at [919, 90] on icon "close" at bounding box center [926, 89] width 15 height 15
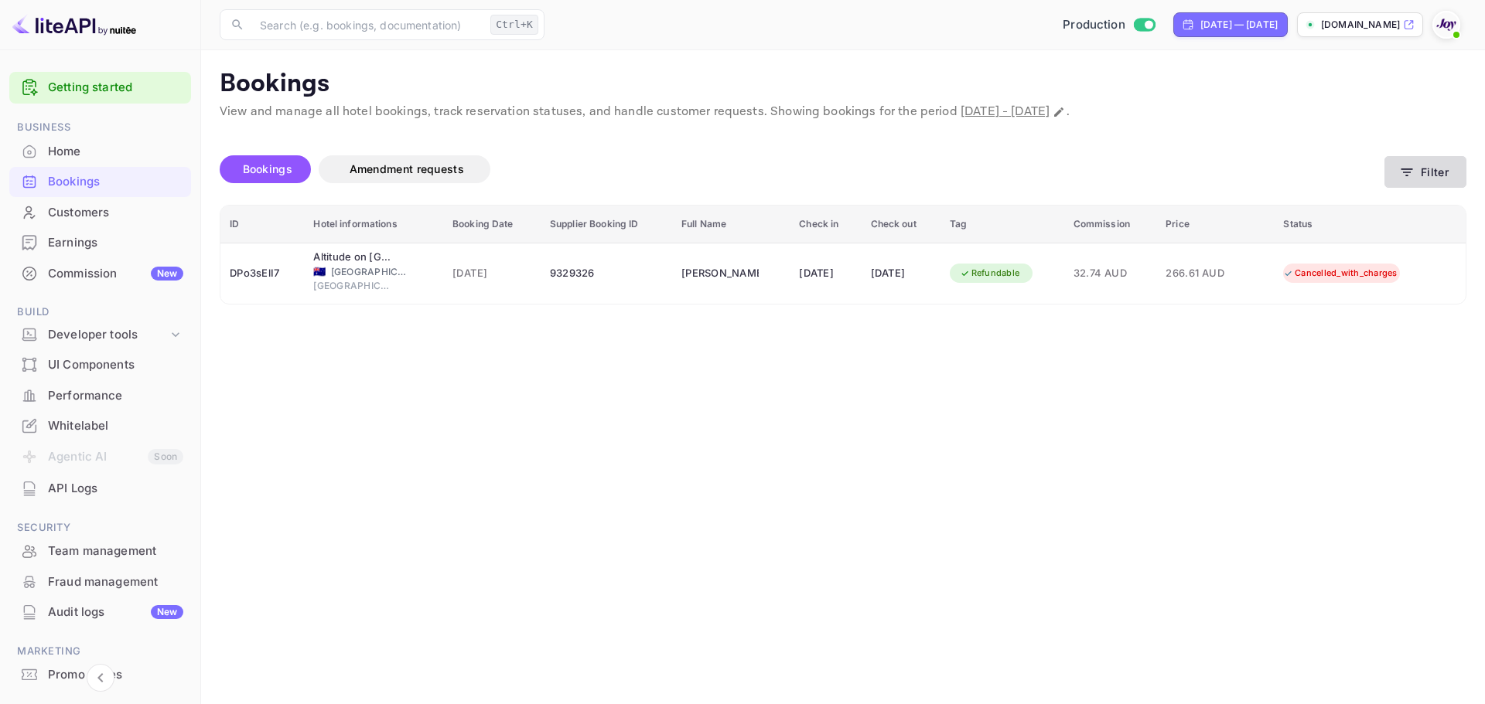
click at [1437, 174] on button "Filter" at bounding box center [1425, 172] width 82 height 32
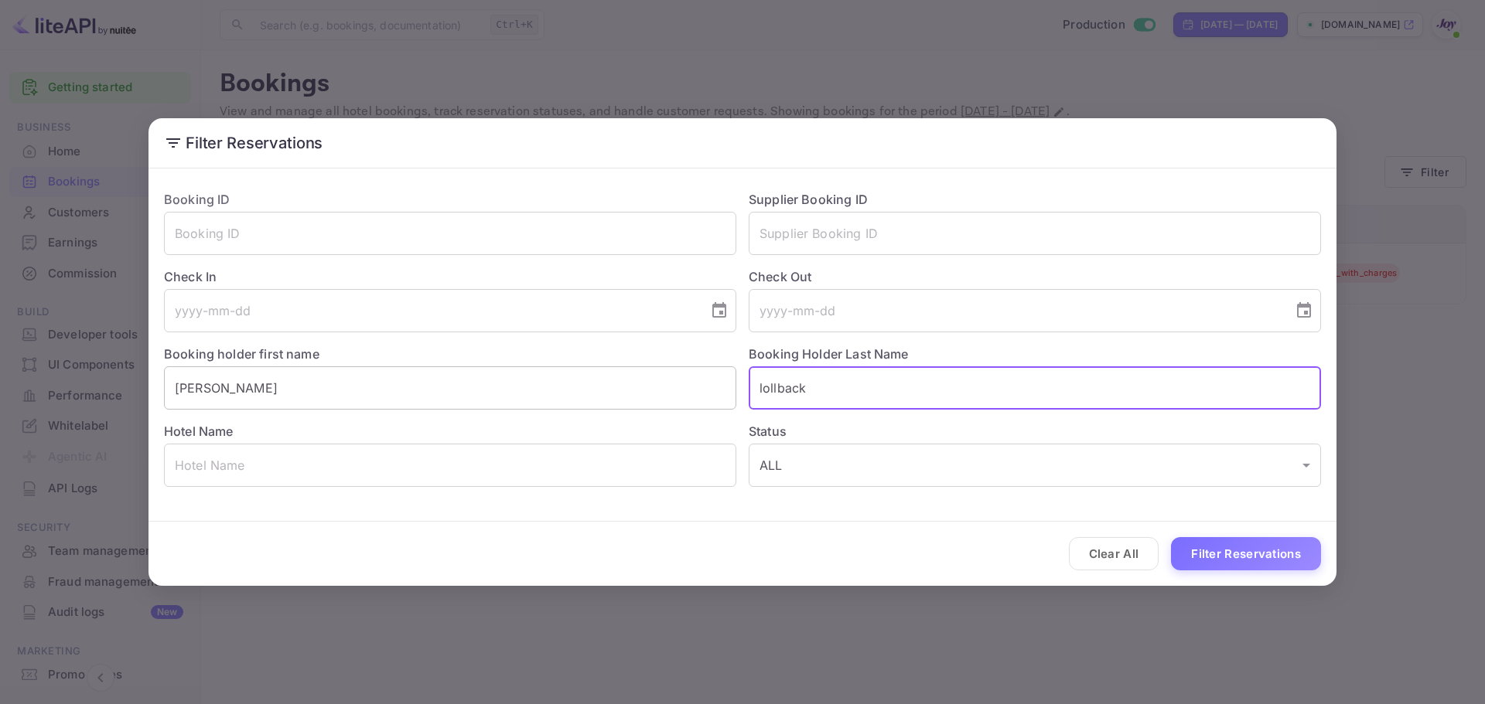
drag, startPoint x: 783, startPoint y: 377, endPoint x: 640, endPoint y: 383, distance: 143.9
click at [651, 397] on div "Booking ID ​ Supplier Booking ID ​ Check In ​ Check Out ​ Booking holder first …" at bounding box center [736, 332] width 1169 height 309
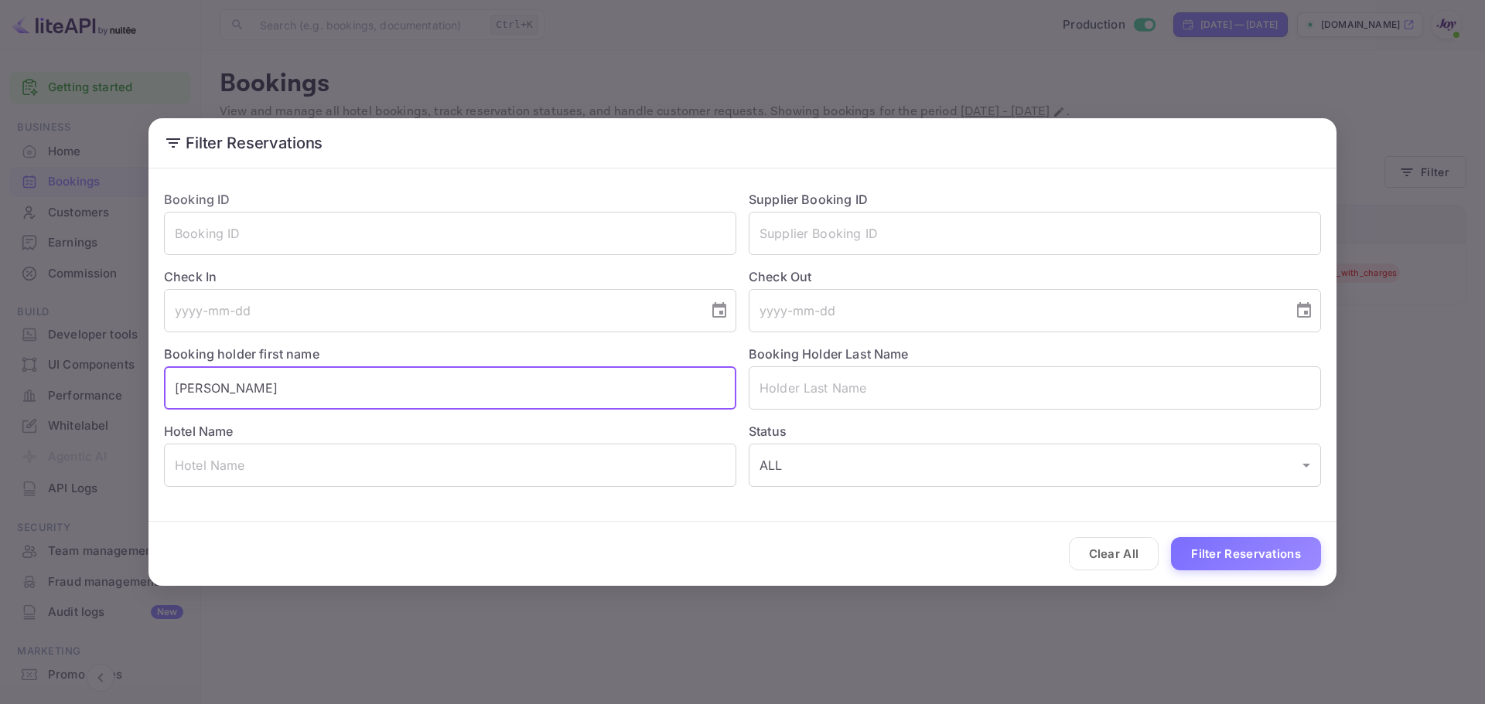
drag, startPoint x: 131, startPoint y: 380, endPoint x: 97, endPoint y: 375, distance: 33.6
click at [97, 375] on div "Filter Reservations Booking ID ​ Supplier Booking ID ​ Check In ​ Check Out ​ B…" at bounding box center [742, 352] width 1485 height 704
click at [848, 228] on input "text" at bounding box center [1035, 233] width 572 height 43
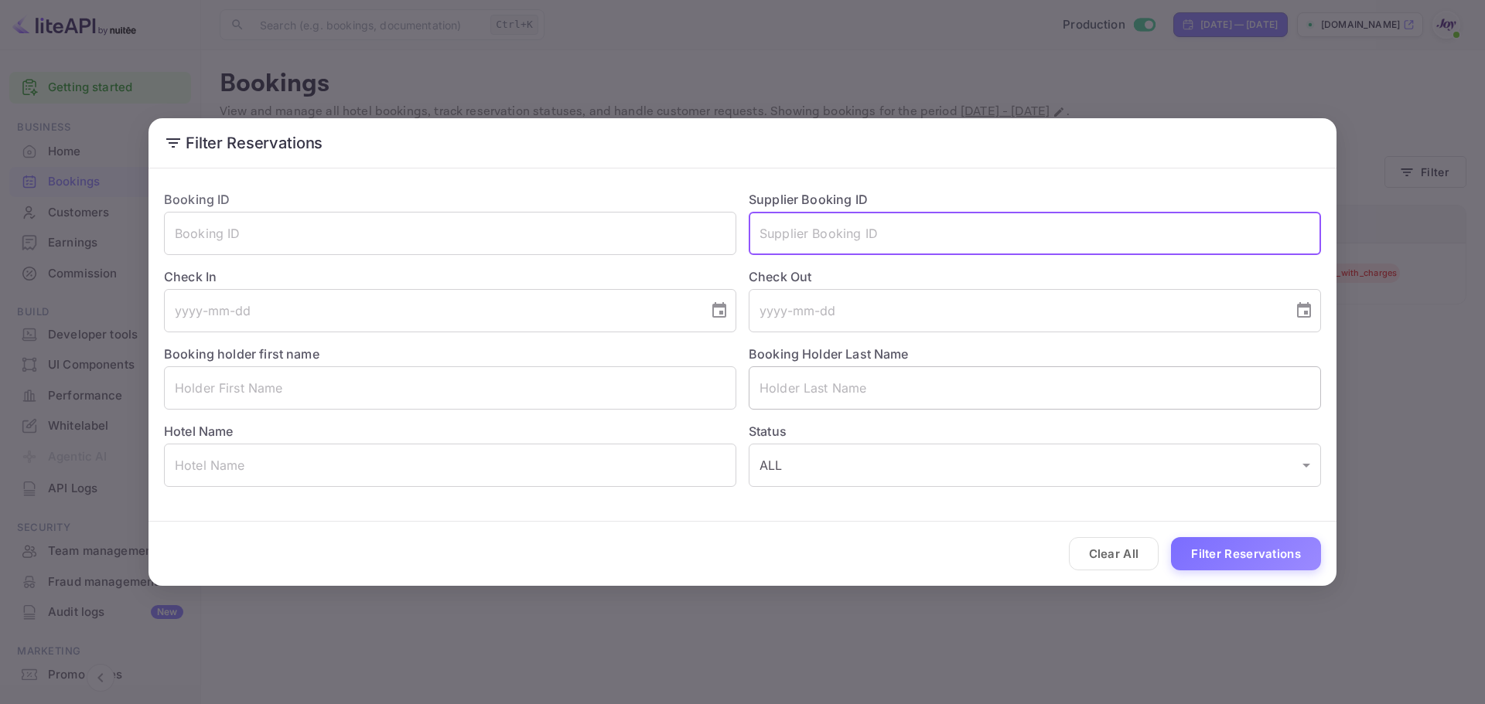
paste input "8636382"
type input "8636382"
click at [1224, 565] on button "Filter Reservations" at bounding box center [1246, 553] width 150 height 33
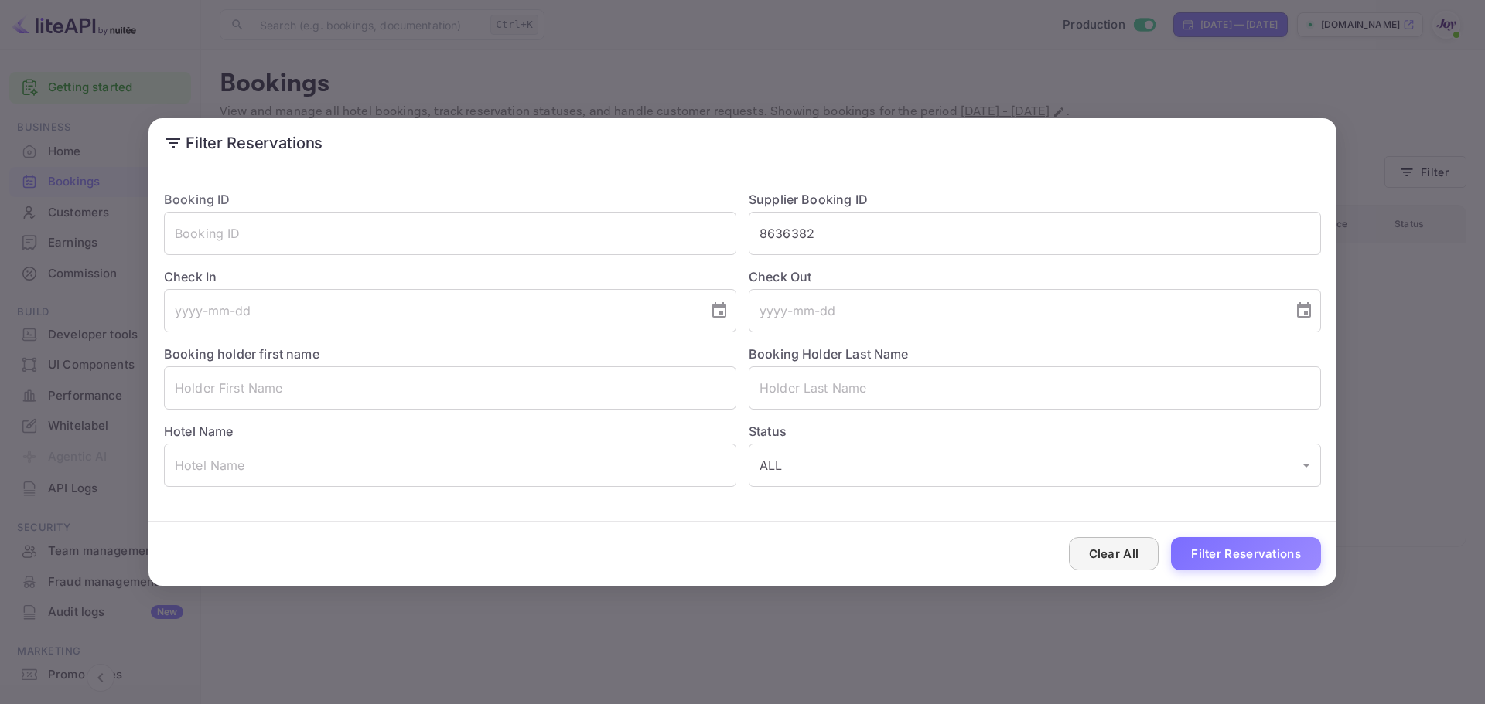
click at [1118, 561] on button "Clear All" at bounding box center [1114, 553] width 90 height 33
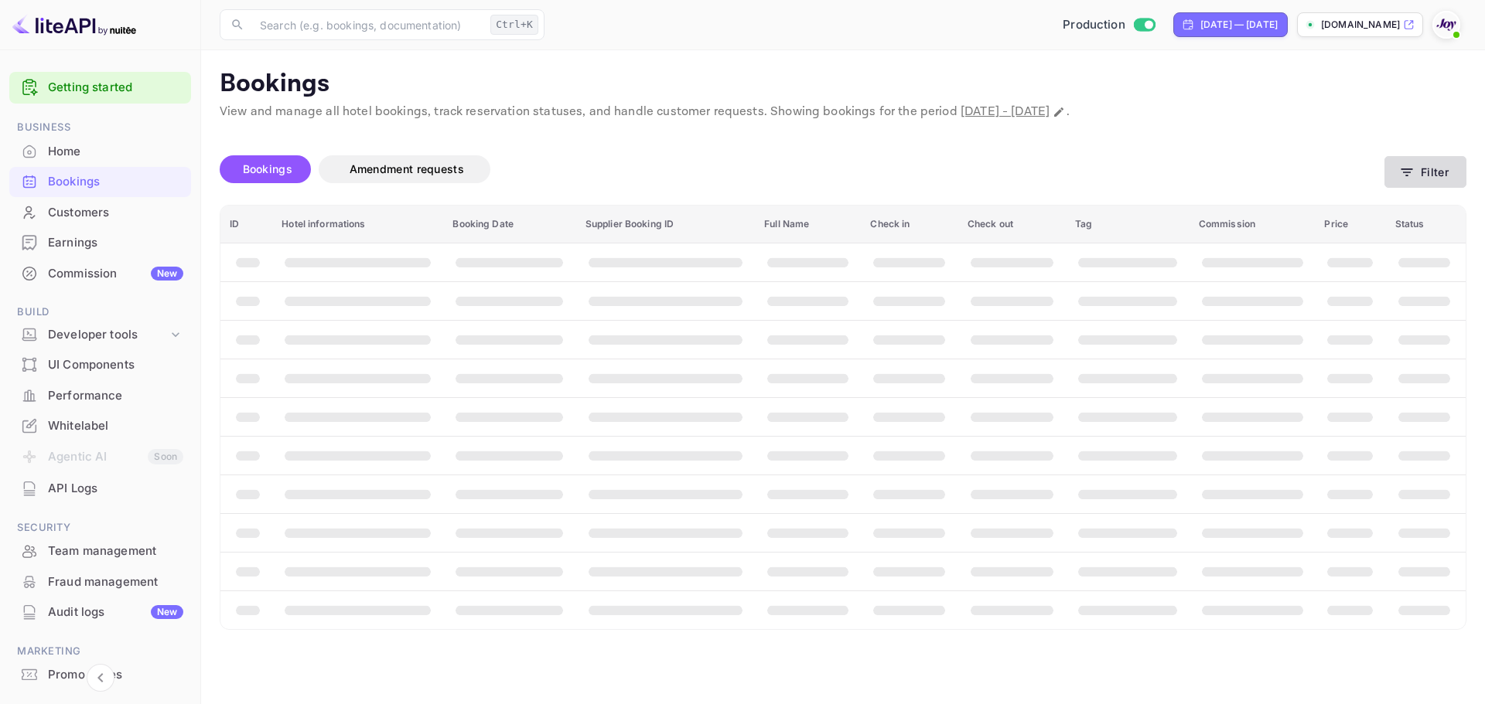
click at [1428, 173] on button "Filter" at bounding box center [1425, 172] width 82 height 32
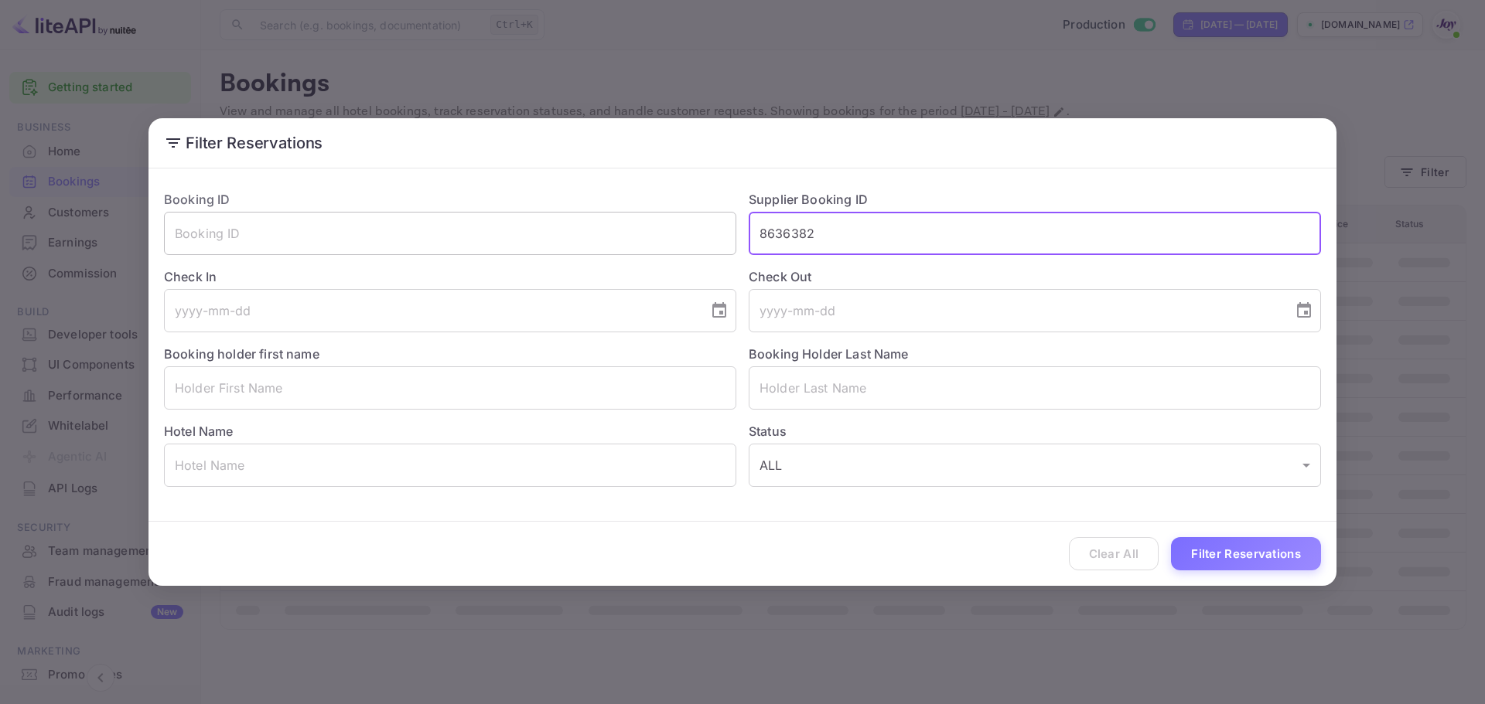
drag, startPoint x: 837, startPoint y: 228, endPoint x: 637, endPoint y: 230, distance: 199.5
click at [637, 230] on div "Booking ID ​ Supplier Booking ID 8636382 ​ Check In ​ Check Out ​ Booking holde…" at bounding box center [736, 332] width 1169 height 309
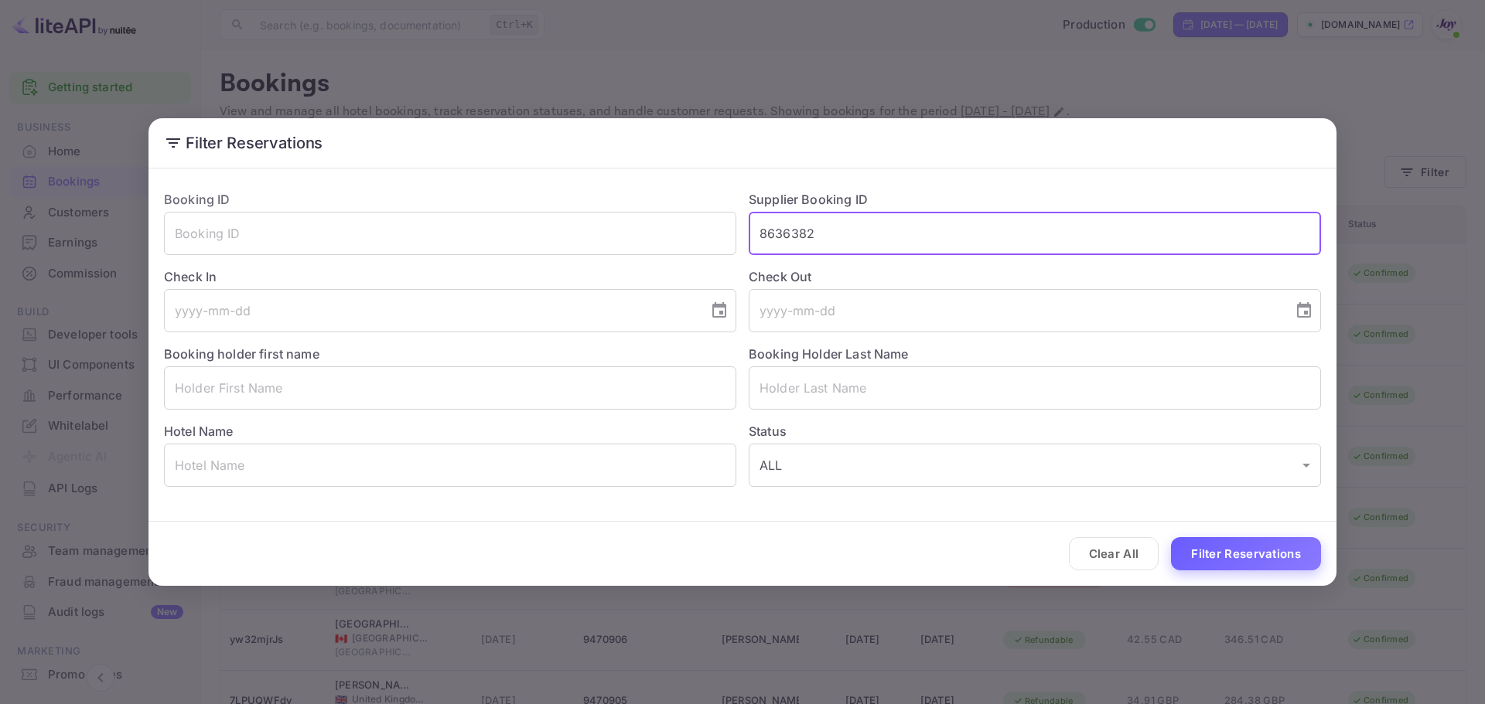
click at [1201, 547] on button "Filter Reservations" at bounding box center [1246, 553] width 150 height 33
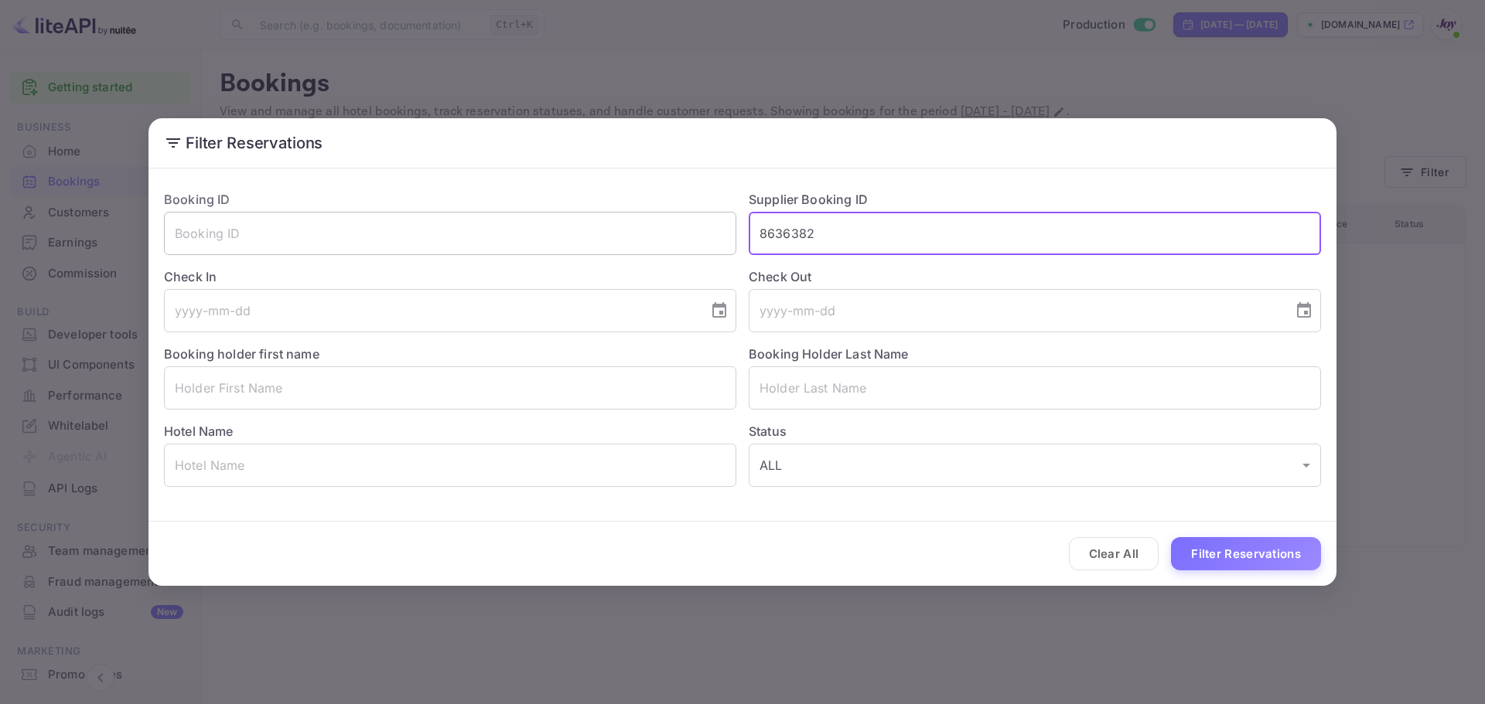
drag, startPoint x: 839, startPoint y: 241, endPoint x: 691, endPoint y: 234, distance: 148.7
click at [691, 232] on div "Booking ID ​ Supplier Booking ID 8636382 ​ Check In ​ Check Out ​ Booking holde…" at bounding box center [736, 332] width 1169 height 309
click at [420, 236] on input "text" at bounding box center [450, 233] width 572 height 43
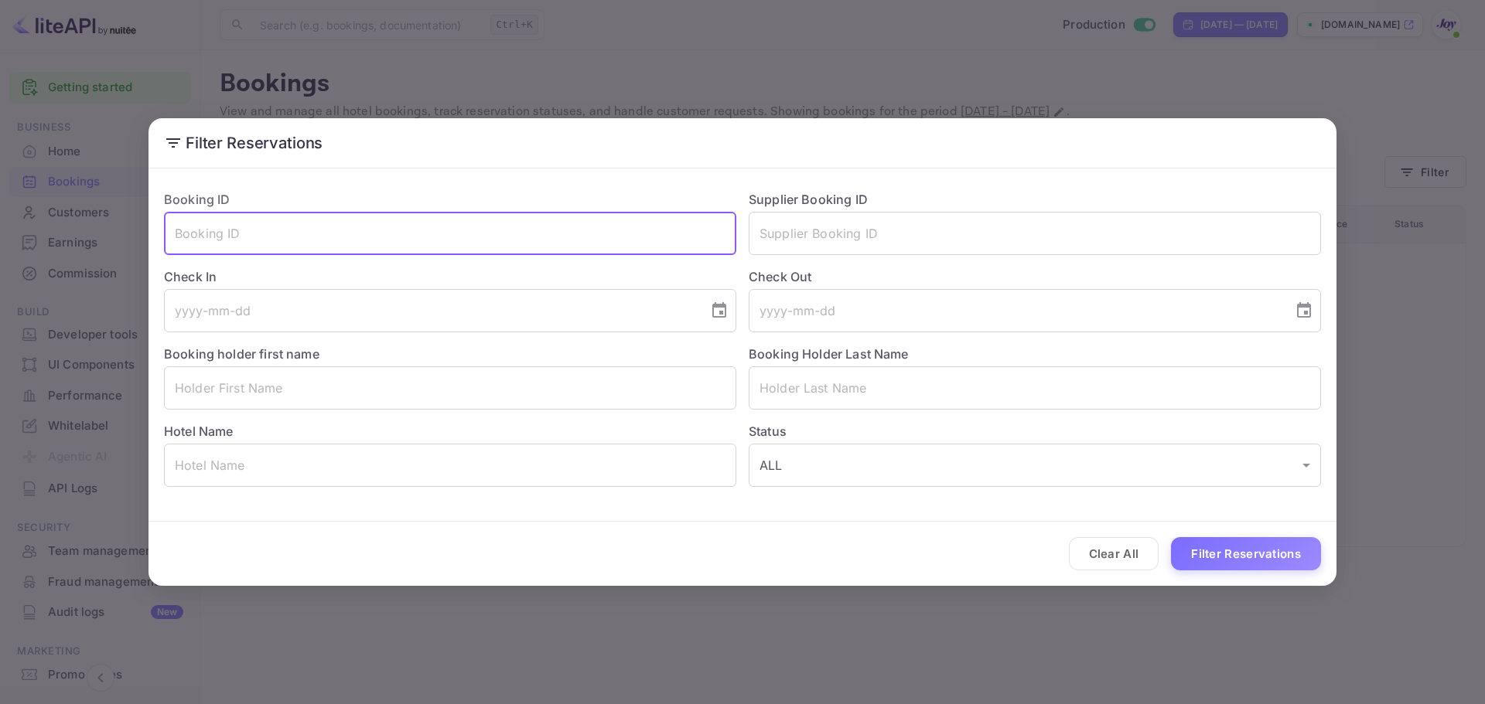
paste input "BYdoGdsto"
type input "BYdoGdsto"
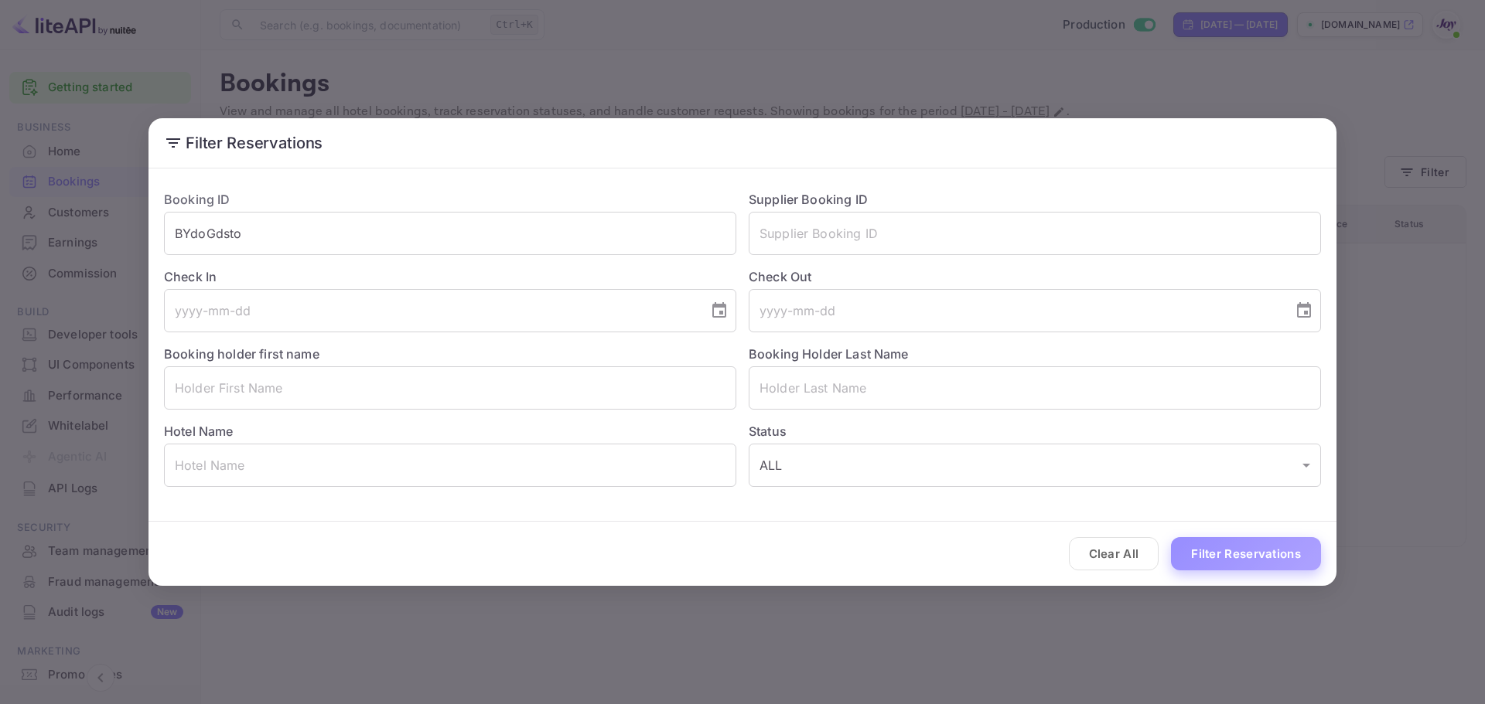
click at [1200, 553] on button "Filter Reservations" at bounding box center [1246, 553] width 150 height 33
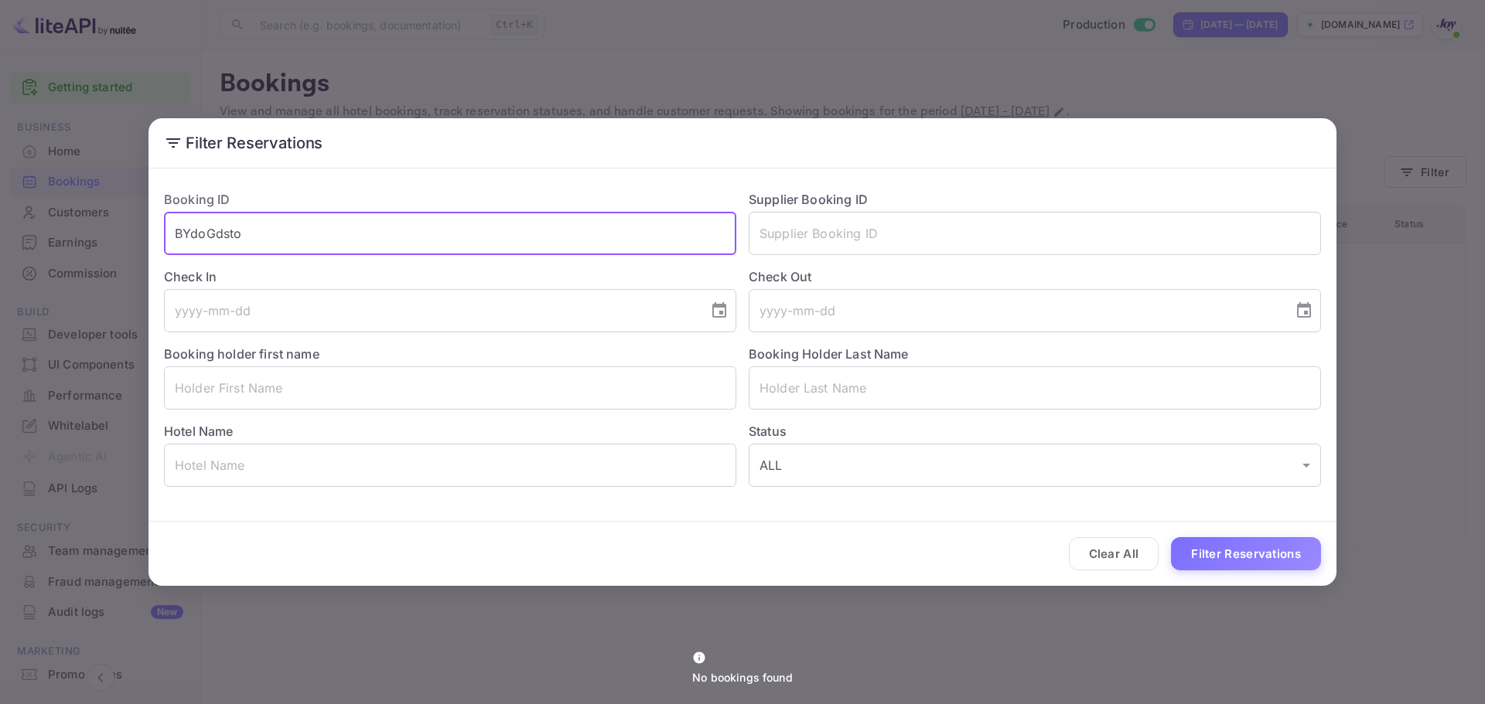
drag, startPoint x: 264, startPoint y: 239, endPoint x: 72, endPoint y: 227, distance: 192.2
click at [72, 227] on div "Filter Reservations Booking ID BYdoGdsto ​ Supplier Booking ID ​ Check In ​ Che…" at bounding box center [742, 352] width 1485 height 704
click at [820, 239] on input "text" at bounding box center [1035, 233] width 572 height 43
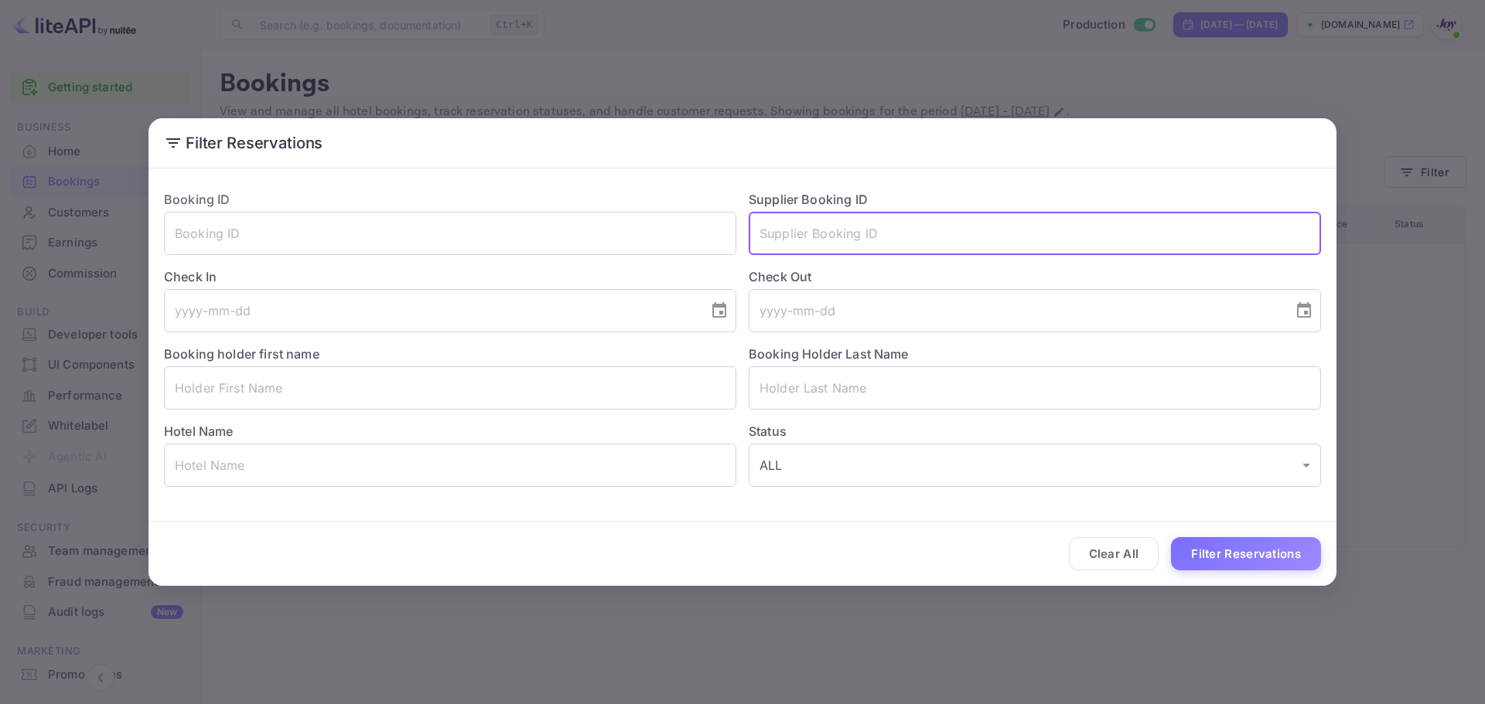
paste input "BYdoGdsto"
type input "BYdoGdsto"
click at [1209, 561] on button "Filter Reservations" at bounding box center [1246, 553] width 150 height 33
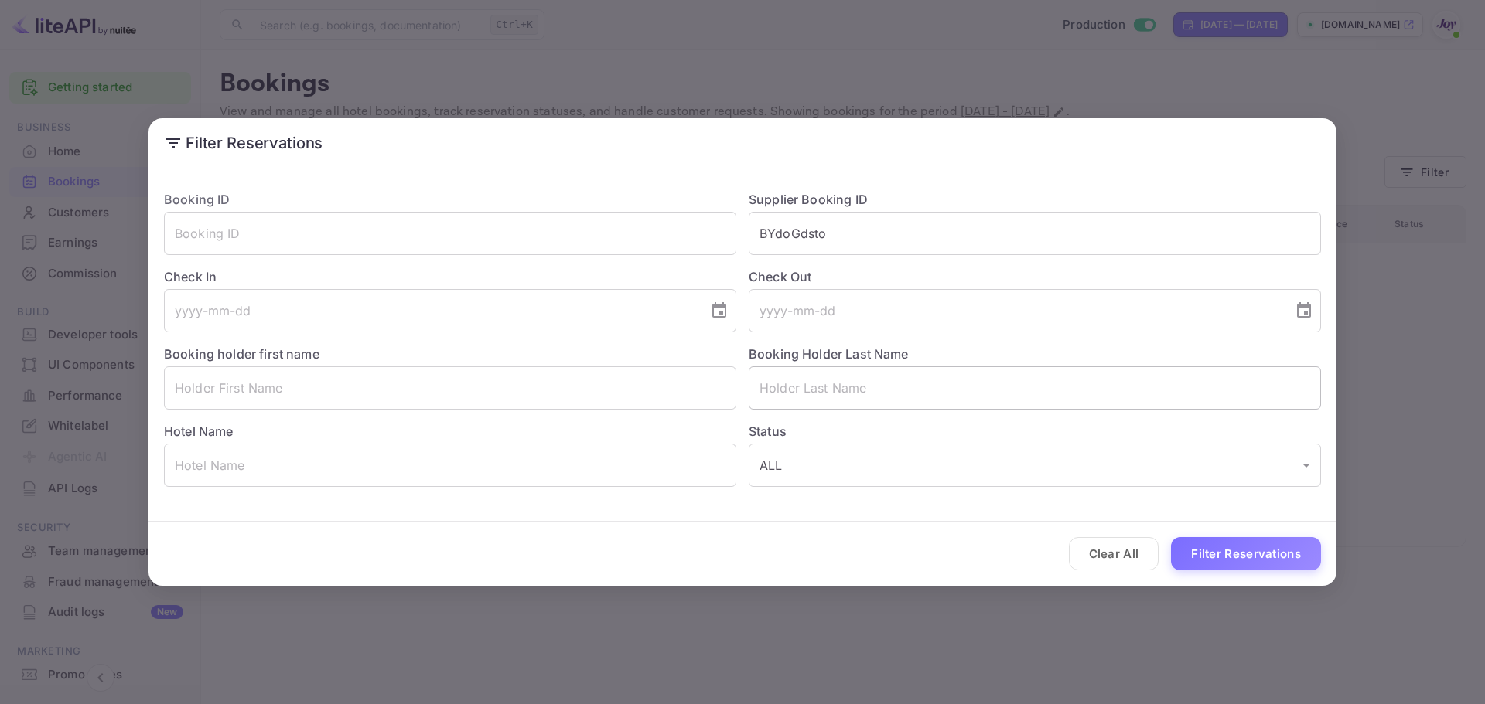
click at [800, 384] on input "text" at bounding box center [1035, 388] width 572 height 43
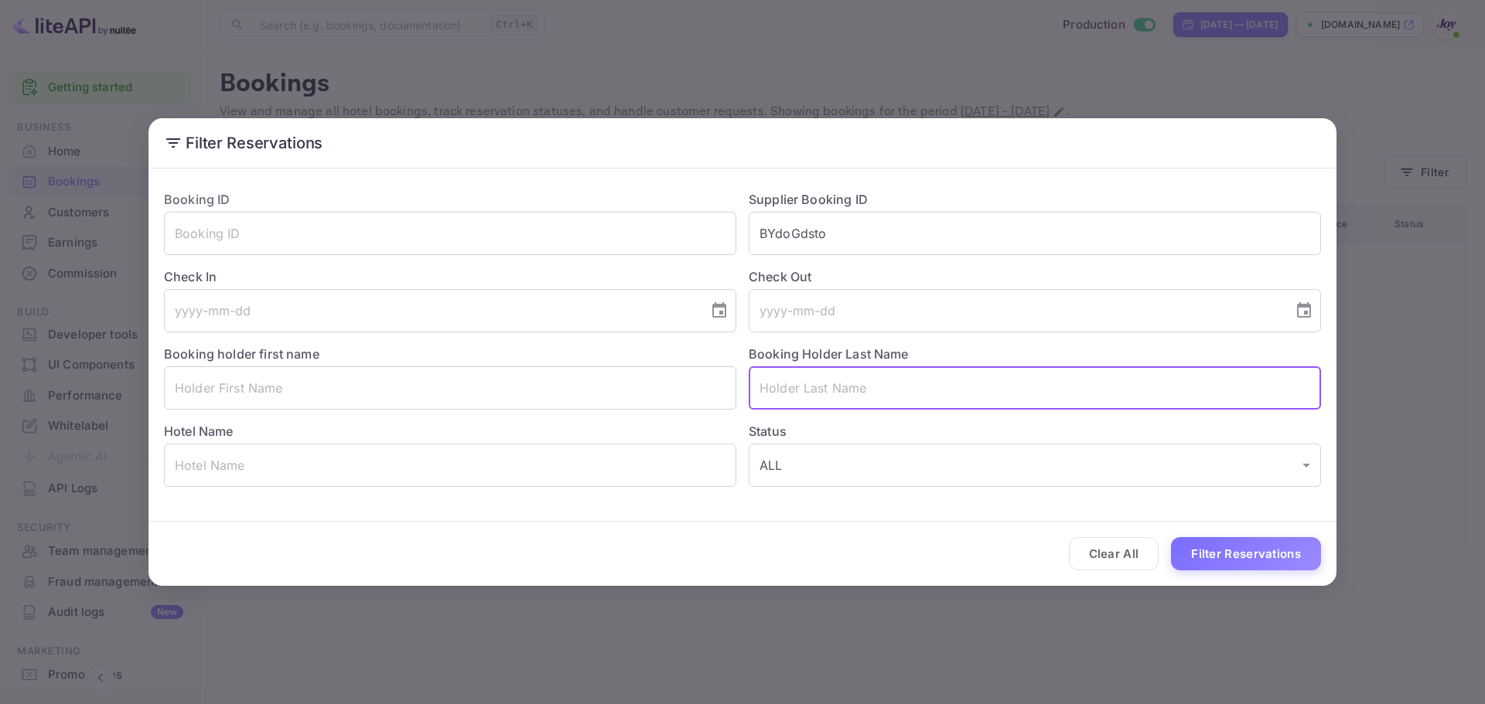
paste input "[PERSON_NAME]"
type input "[PERSON_NAME]"
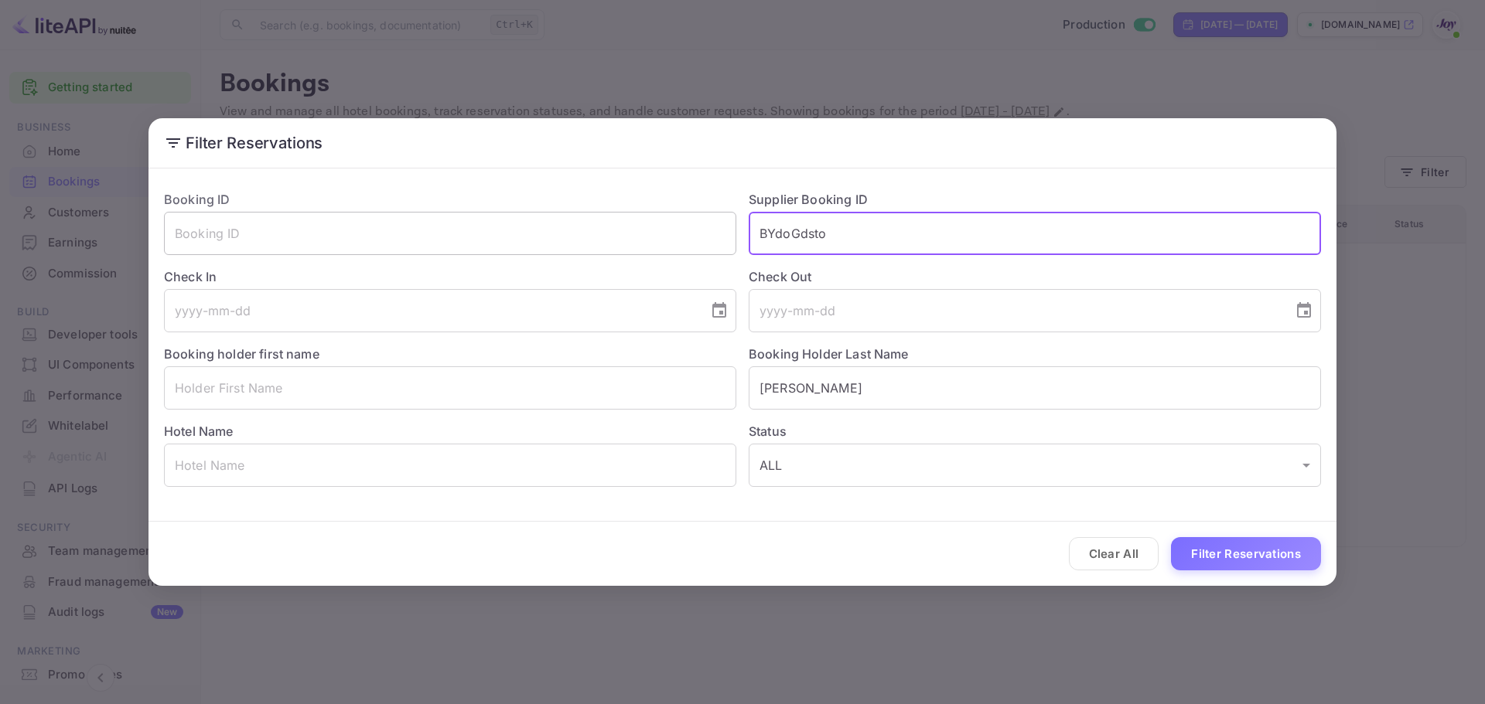
drag, startPoint x: 807, startPoint y: 237, endPoint x: 667, endPoint y: 234, distance: 140.8
click at [667, 234] on div "Booking ID ​ Supplier Booking ID BYdoGdsto ​ Check In ​ Check Out ​ Booking hol…" at bounding box center [736, 332] width 1169 height 309
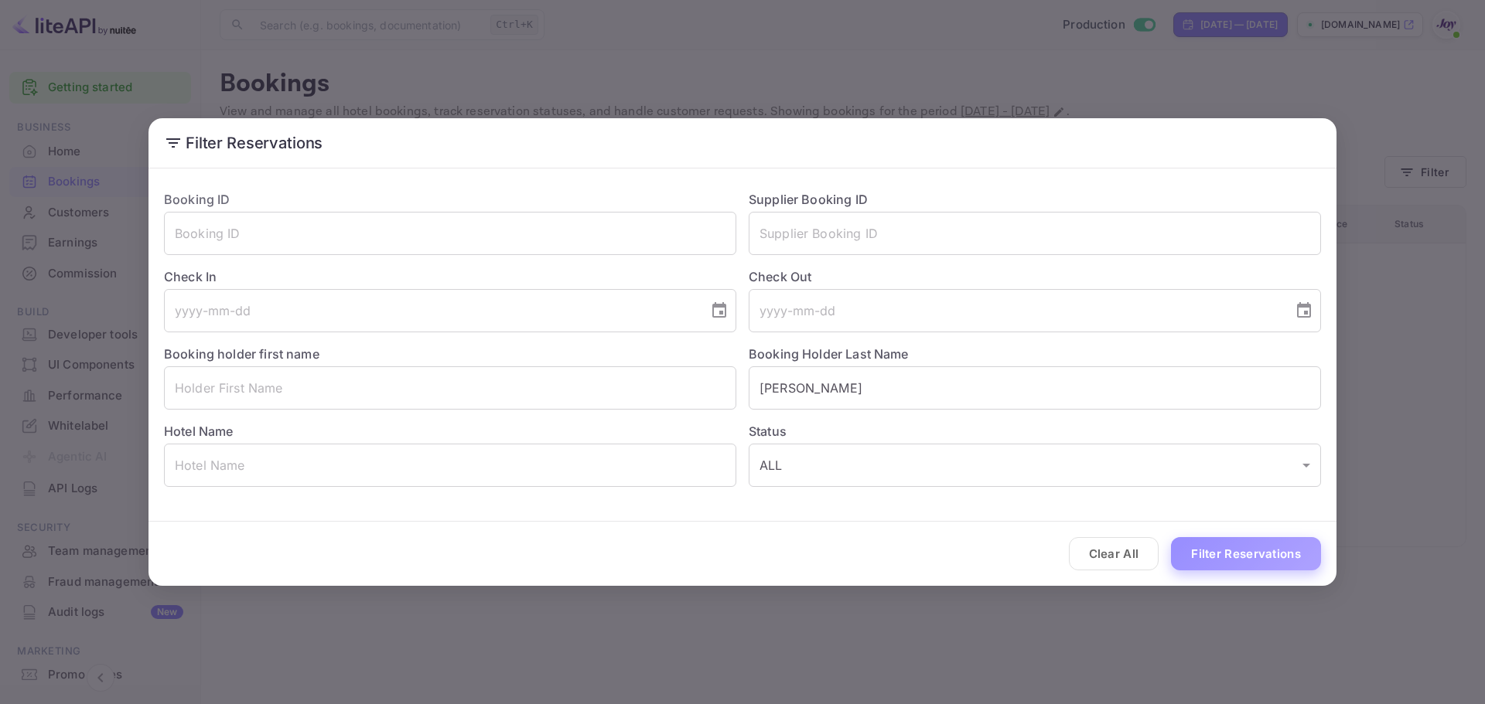
click at [1205, 546] on button "Filter Reservations" at bounding box center [1246, 553] width 150 height 33
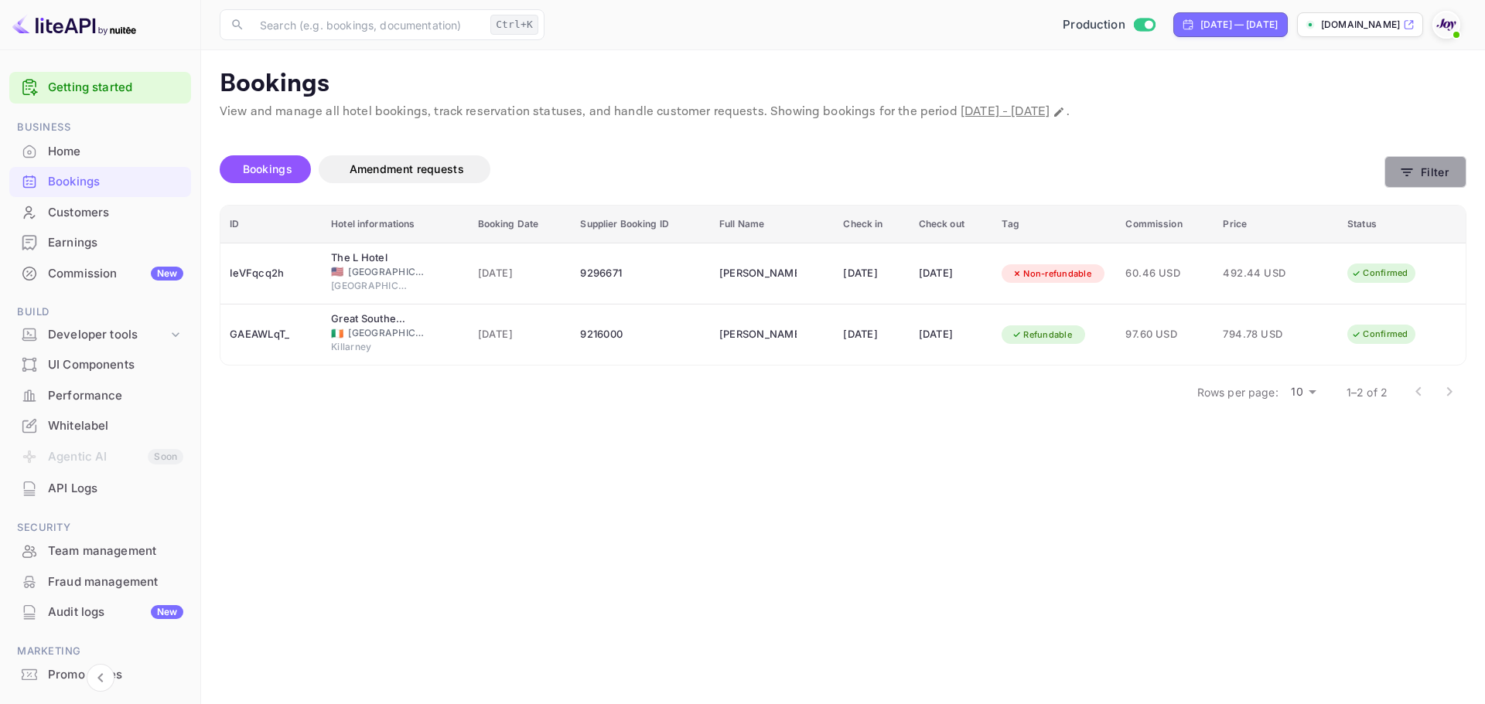
click at [1409, 172] on icon "button" at bounding box center [1407, 173] width 12 height 8
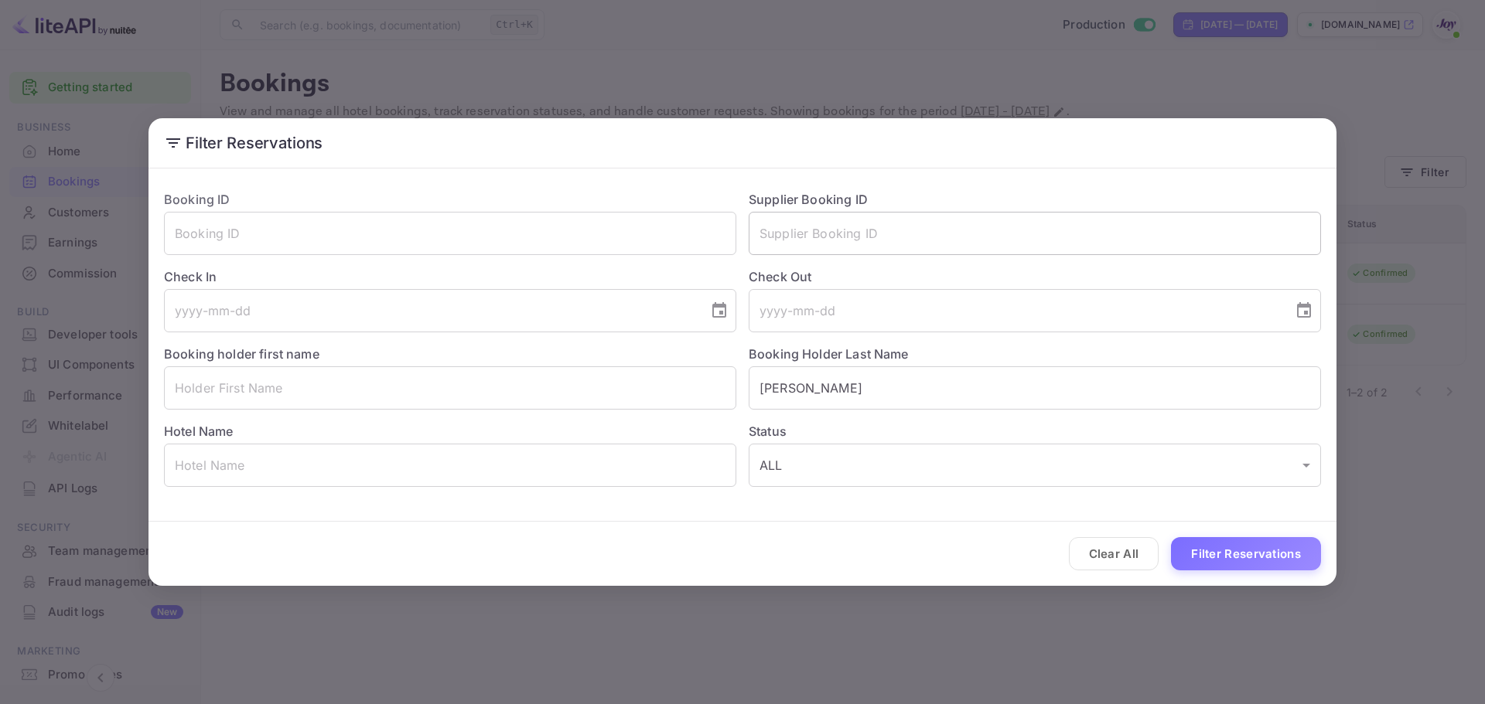
click at [853, 229] on input "text" at bounding box center [1035, 233] width 572 height 43
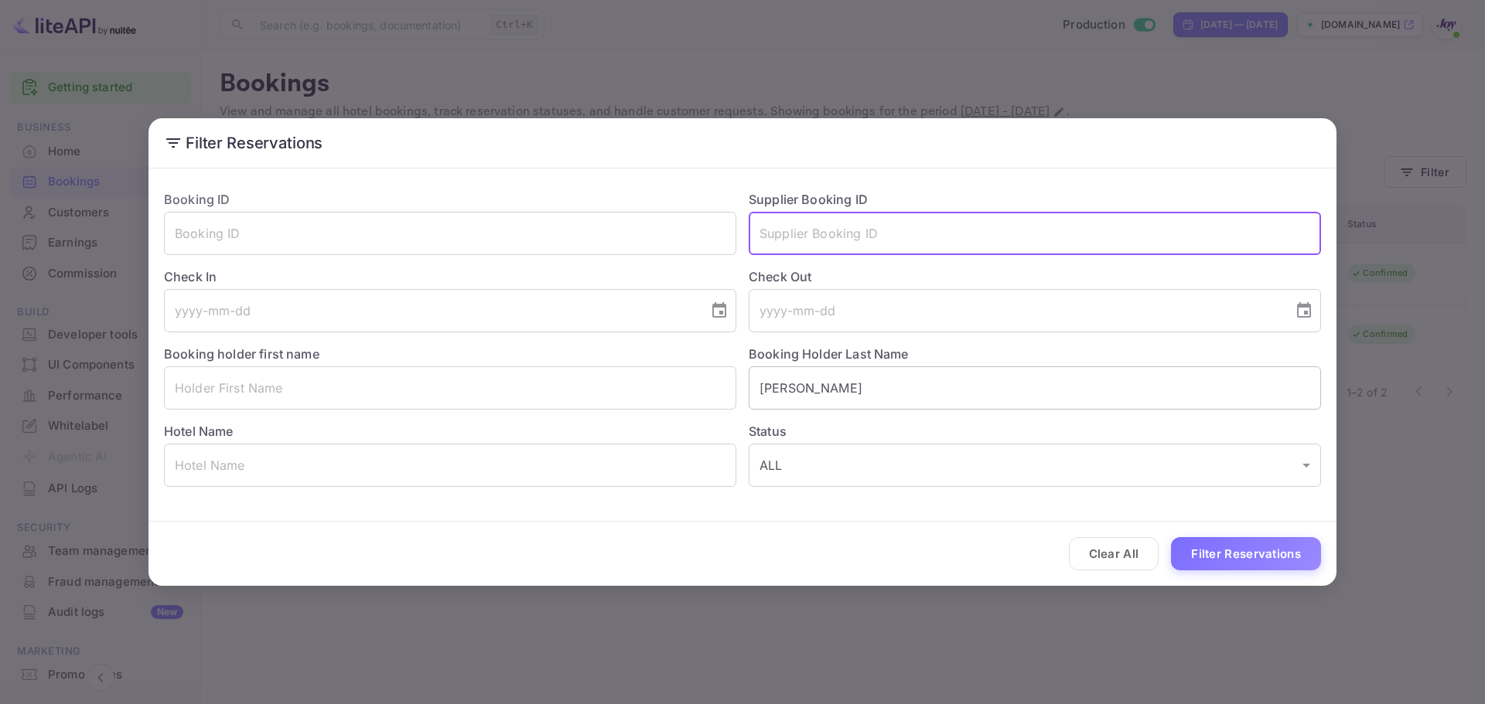
paste input "8636382"
type input "8636382"
click at [814, 389] on input "[PERSON_NAME]" at bounding box center [1035, 388] width 572 height 43
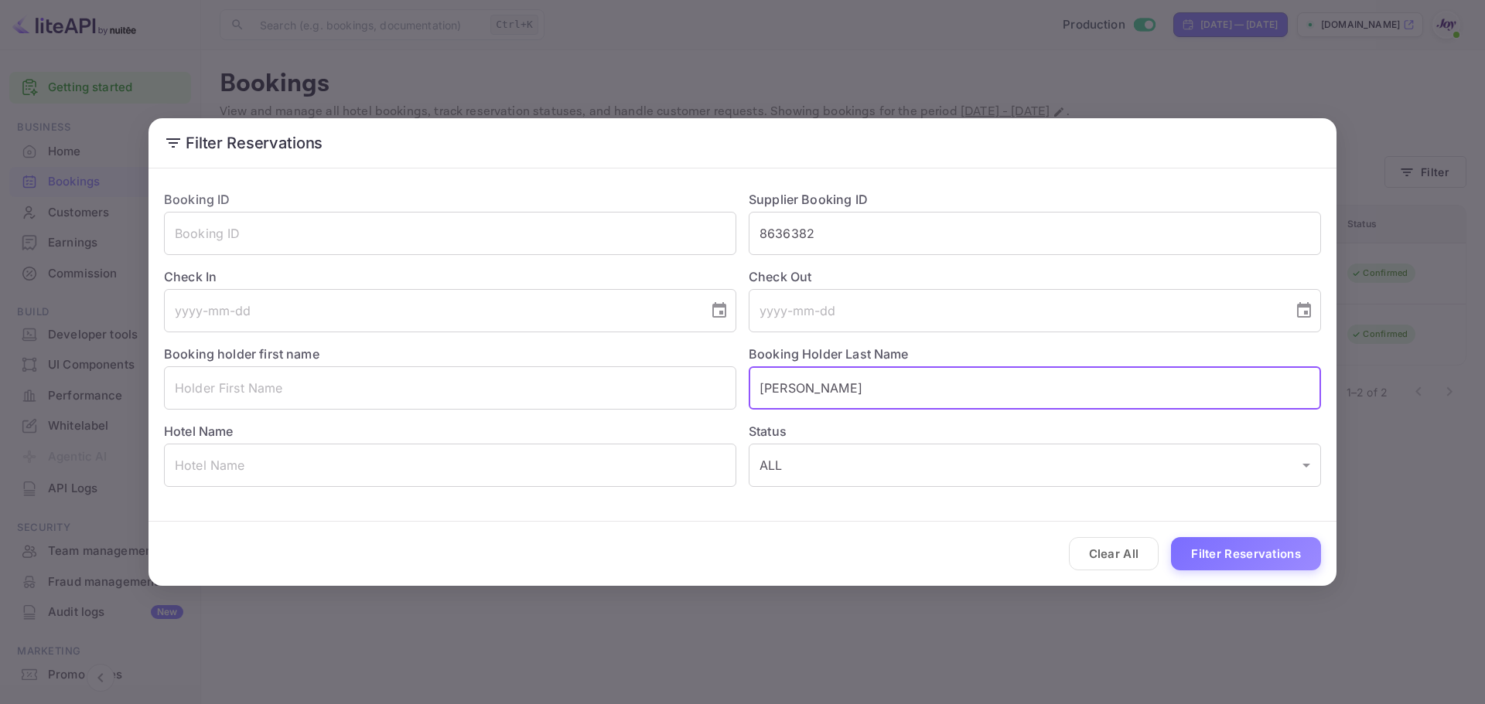
click at [814, 389] on input "[PERSON_NAME]" at bounding box center [1035, 388] width 572 height 43
click at [1226, 551] on button "Filter Reservations" at bounding box center [1246, 553] width 150 height 33
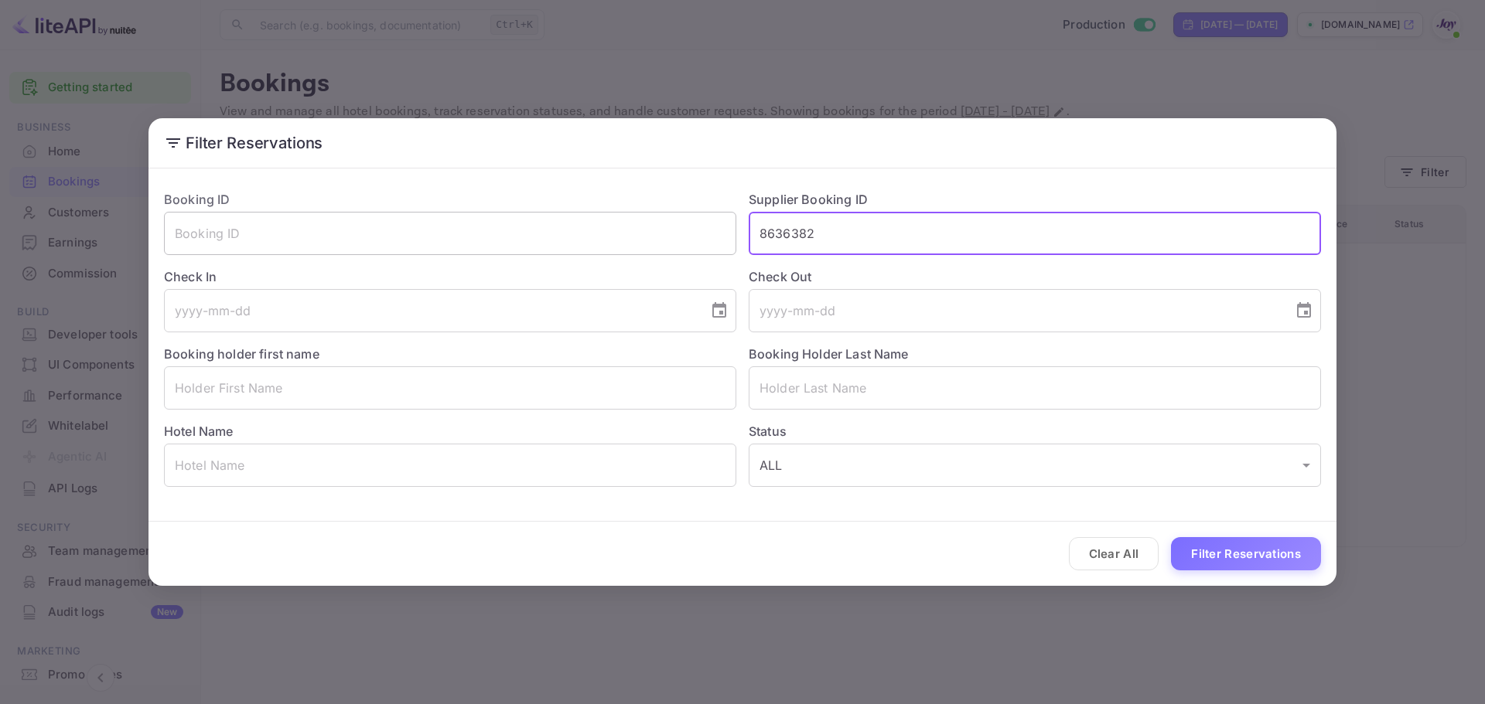
drag, startPoint x: 872, startPoint y: 235, endPoint x: 671, endPoint y: 230, distance: 201.1
click at [671, 230] on div "Booking ID ​ Supplier Booking ID 8636382 ​ Check In ​ Check Out ​ Booking holde…" at bounding box center [736, 332] width 1169 height 309
click at [803, 389] on input "text" at bounding box center [1035, 388] width 572 height 43
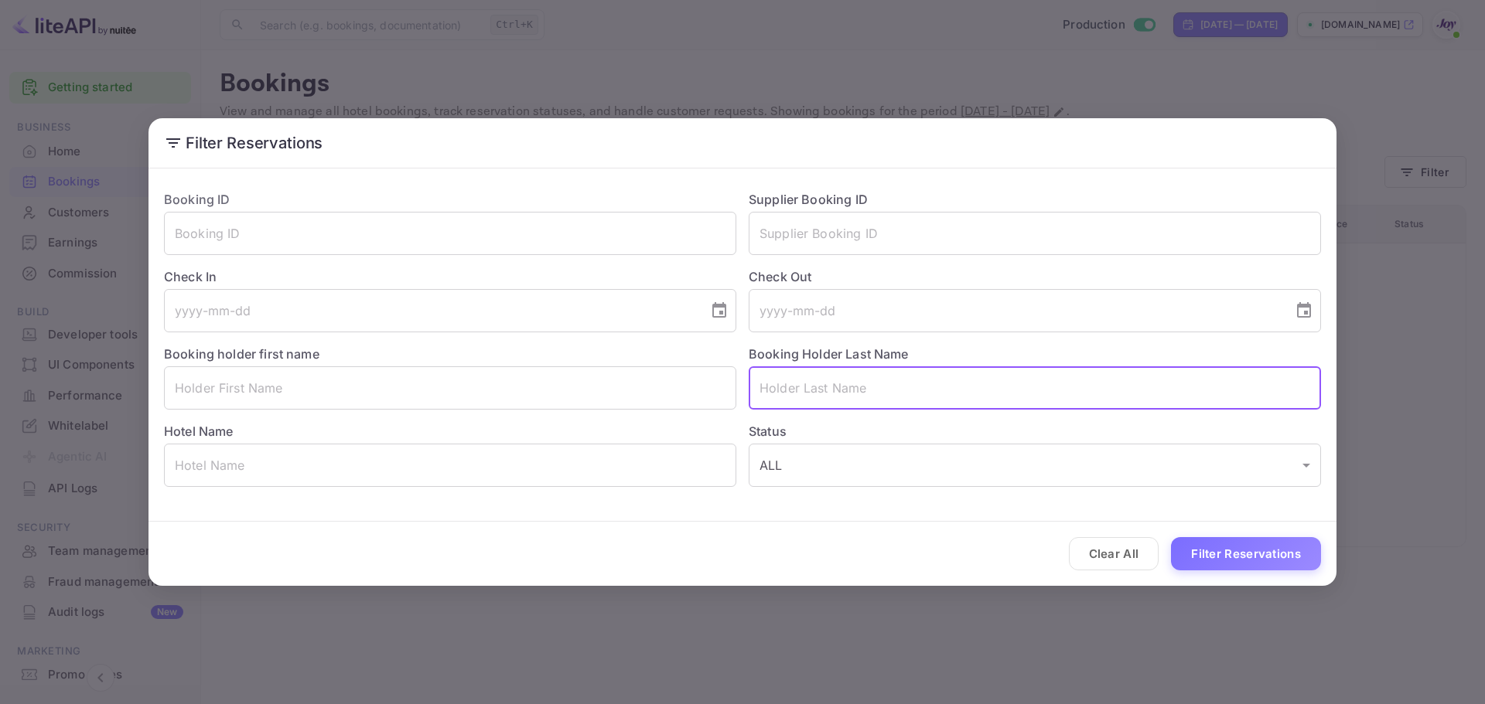
paste input "[PERSON_NAME]"
type input "[PERSON_NAME]"
click at [667, 380] on input "text" at bounding box center [450, 388] width 572 height 43
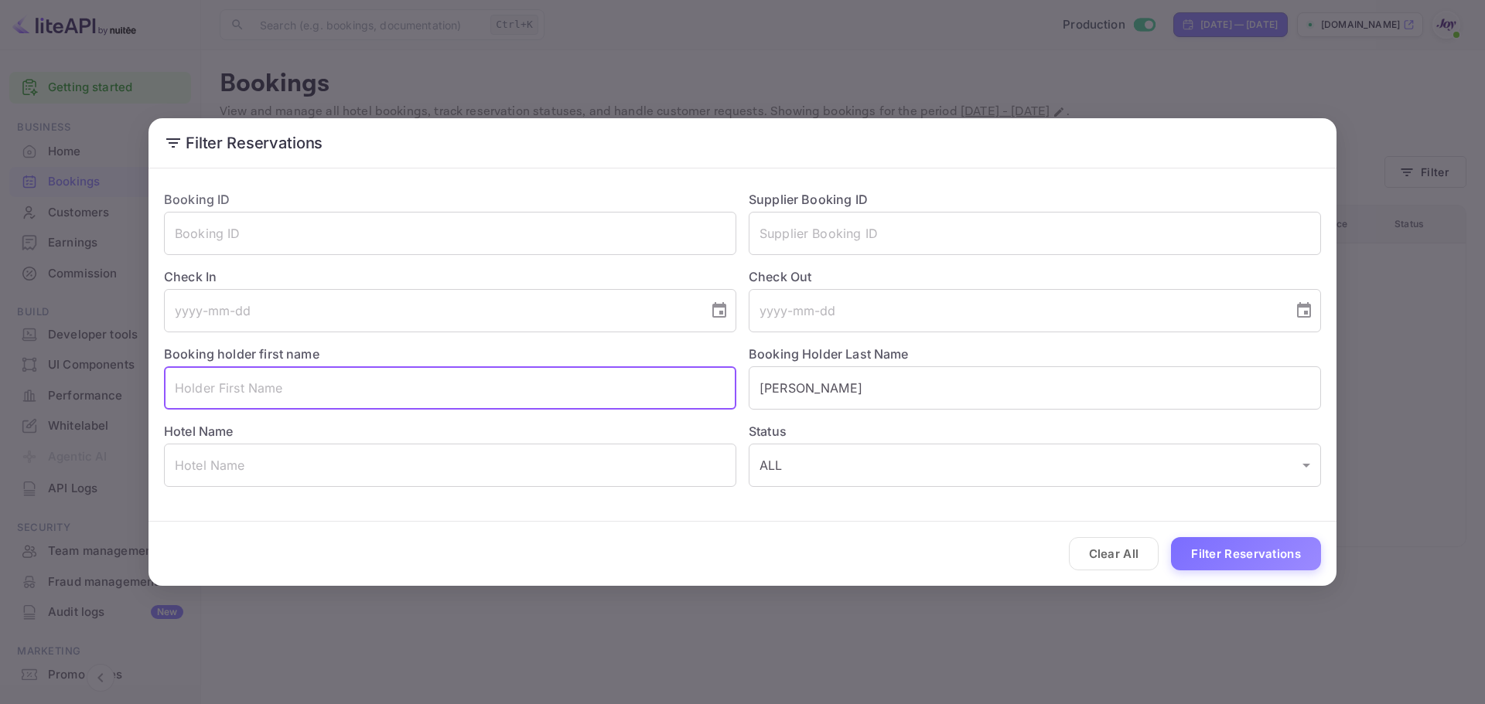
click at [363, 389] on input "text" at bounding box center [450, 388] width 572 height 43
paste input "[PERSON_NAME]"
type input "[PERSON_NAME]"
click at [1270, 551] on button "Filter Reservations" at bounding box center [1246, 553] width 150 height 33
